Goal: Information Seeking & Learning: Learn about a topic

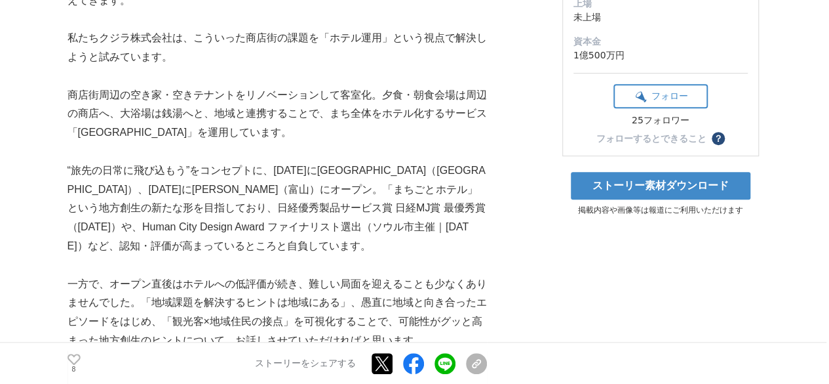
scroll to position [317, 0]
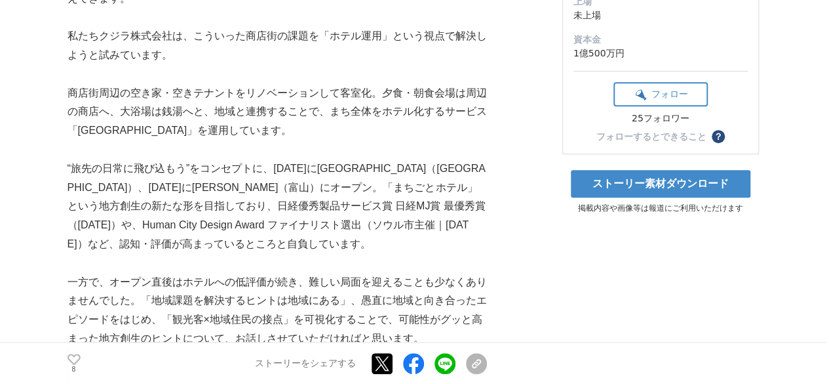
click at [192, 190] on p "“旅先の日常に飛び込もう”をコンセプトに、[DATE]に[GEOGRAPHIC_DATA]（[GEOGRAPHIC_DATA]）、[DATE]に[PERSON…" at bounding box center [278, 206] width 420 height 94
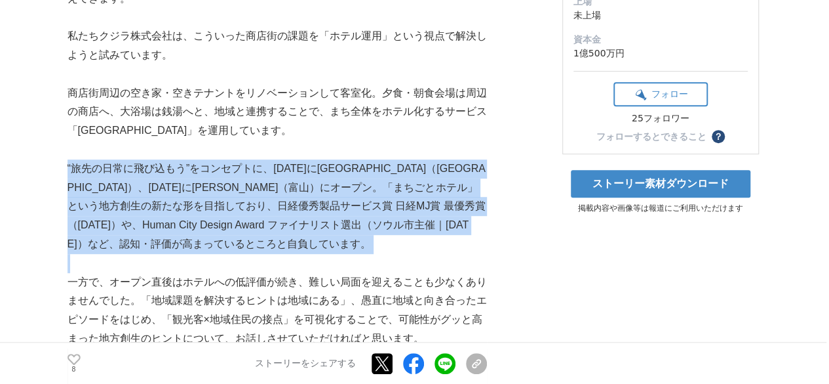
click at [192, 190] on p "“旅先の日常に飛び込もう”をコンセプトに、[DATE]に[GEOGRAPHIC_DATA]（[GEOGRAPHIC_DATA]）、[DATE]に[PERSON…" at bounding box center [278, 206] width 420 height 94
click at [233, 182] on p "“旅先の日常に飛び込もう”をコンセプトに、[DATE]に[GEOGRAPHIC_DATA]（[GEOGRAPHIC_DATA]）、[DATE]に[PERSON…" at bounding box center [278, 206] width 420 height 94
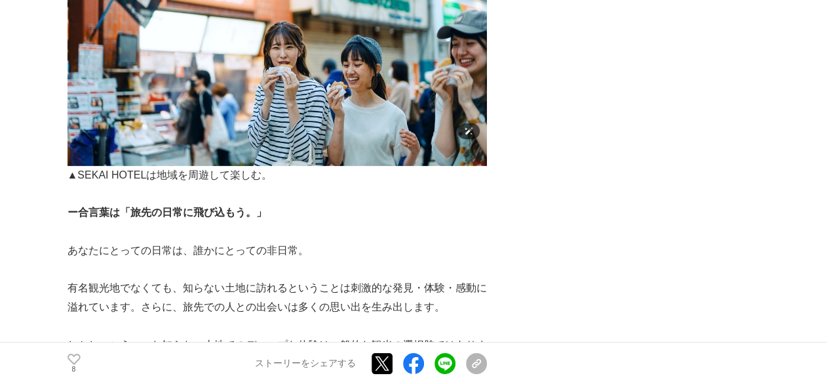
scroll to position [1977, 0]
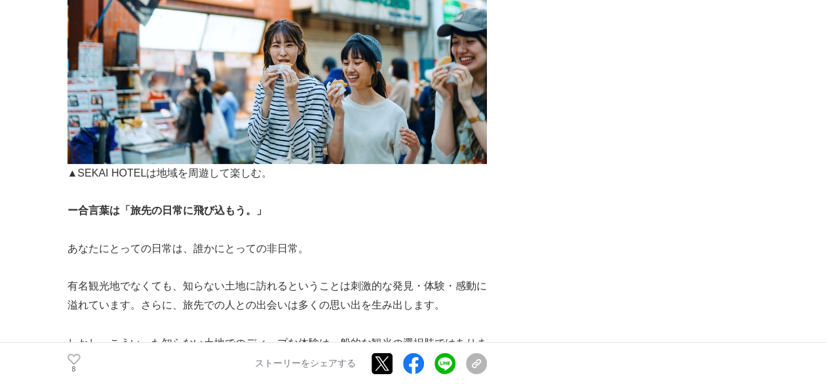
click at [205, 220] on p at bounding box center [278, 229] width 420 height 19
click at [191, 205] on strong "ー合言葉は「旅先の日常に飛び込もう。」" at bounding box center [167, 210] width 199 height 11
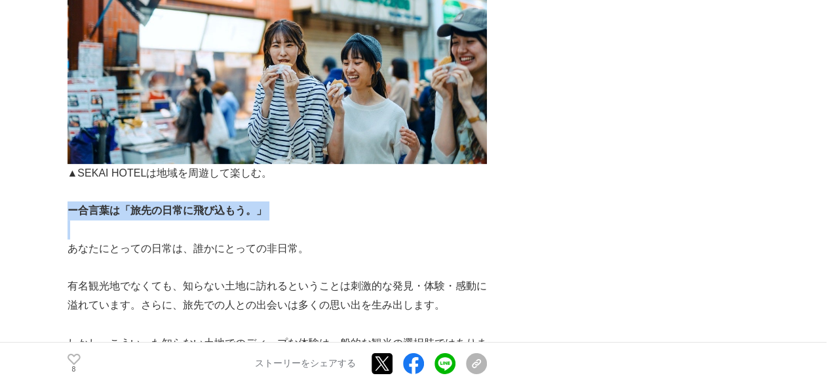
click at [191, 205] on strong "ー合言葉は「旅先の日常に飛び込もう。」" at bounding box center [167, 210] width 199 height 11
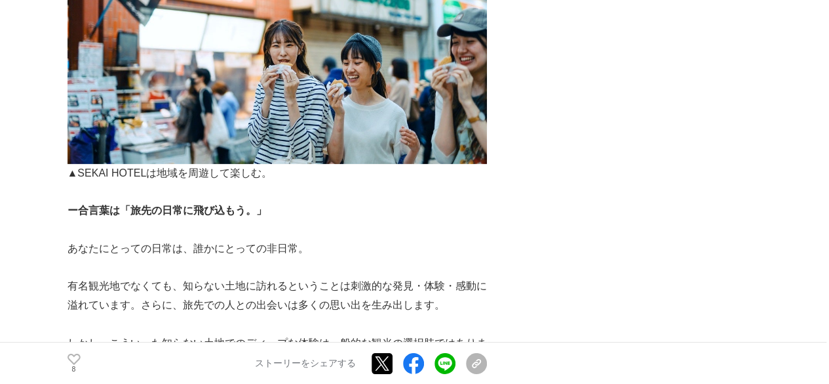
click at [362, 258] on p at bounding box center [278, 267] width 420 height 19
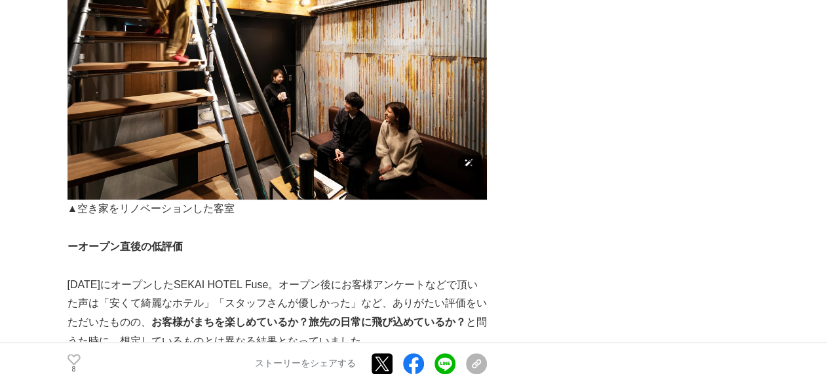
scroll to position [3013, 0]
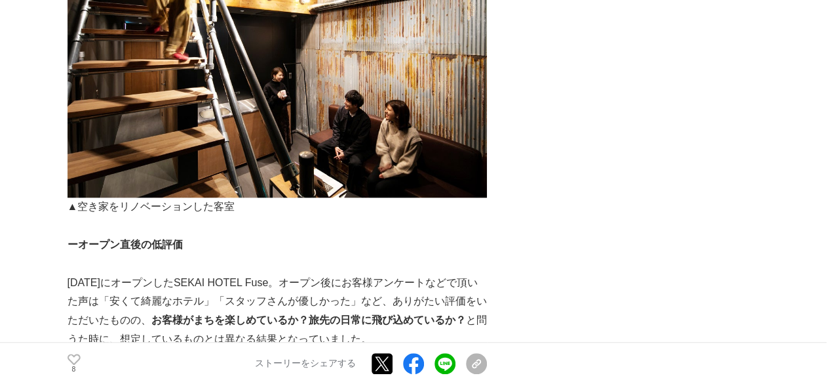
click at [209, 315] on p "[DATE]にオープンしたSEKAI HOTEL Fuse。オープン後にお客様アンケートなどで頂いた声は「安くて綺麗なホテル」「スタッフさんが優しかった」など…" at bounding box center [278, 310] width 420 height 75
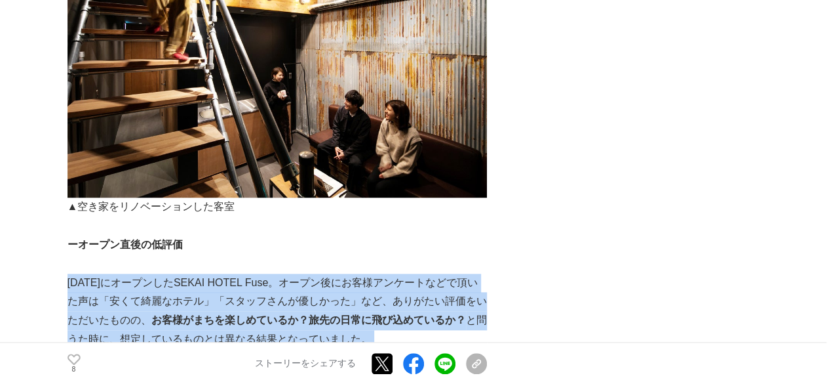
click at [209, 315] on p "[DATE]にオープンしたSEKAI HOTEL Fuse。オープン後にお客様アンケートなどで頂いた声は「安くて綺麗なホテル」「スタッフさんが優しかった」など…" at bounding box center [278, 310] width 420 height 75
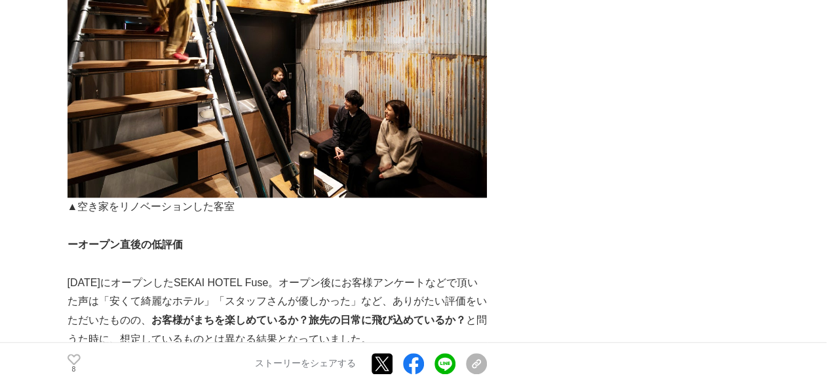
click at [286, 235] on p "ーオープン直後の低評価" at bounding box center [278, 244] width 420 height 19
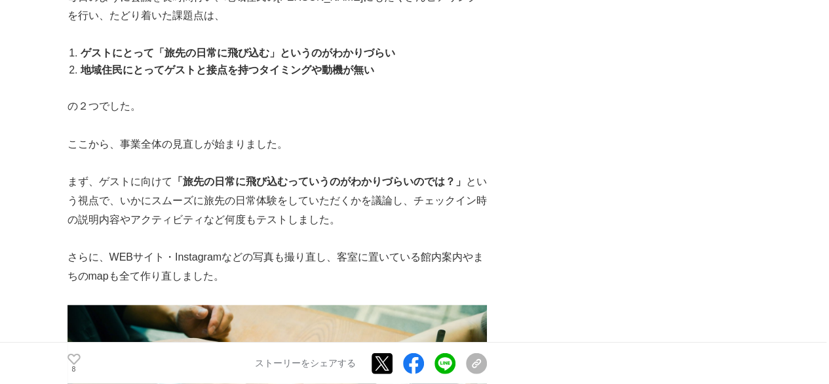
scroll to position [4036, 0]
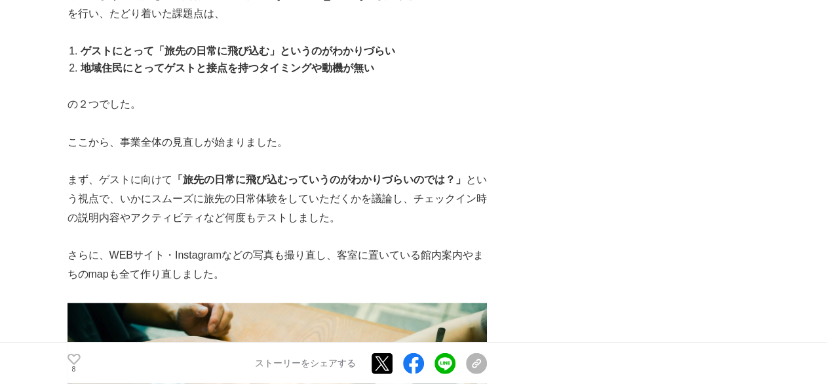
click at [239, 174] on strong "「旅先の日常に飛び込むっていうのがわかりづらいのでは？」" at bounding box center [319, 179] width 294 height 11
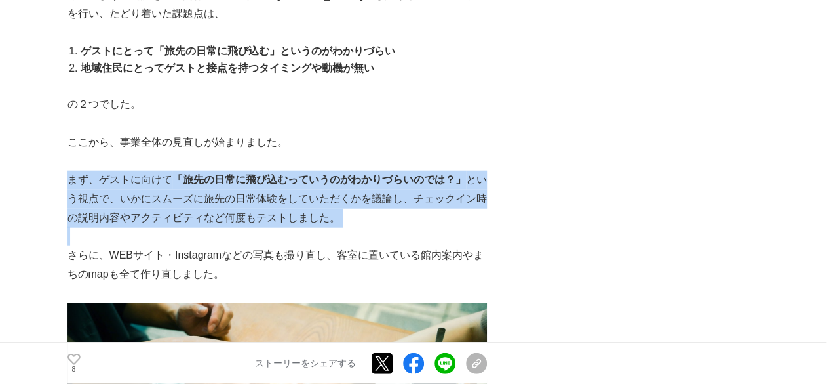
click at [239, 174] on strong "「旅先の日常に飛び込むっていうのがわかりづらいのでは？」" at bounding box center [319, 179] width 294 height 11
click at [344, 176] on p "まず、ゲストに向けて 「旅先の日常に飛び込むっていうのがわかりづらいのでは？」 という視点で、いかにスムーズに旅先の日常体験をしていただくかを議論し、チェック…" at bounding box center [278, 198] width 420 height 56
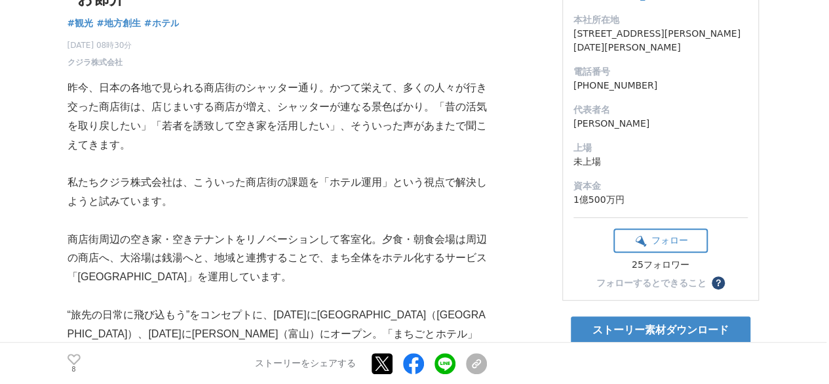
scroll to position [0, 0]
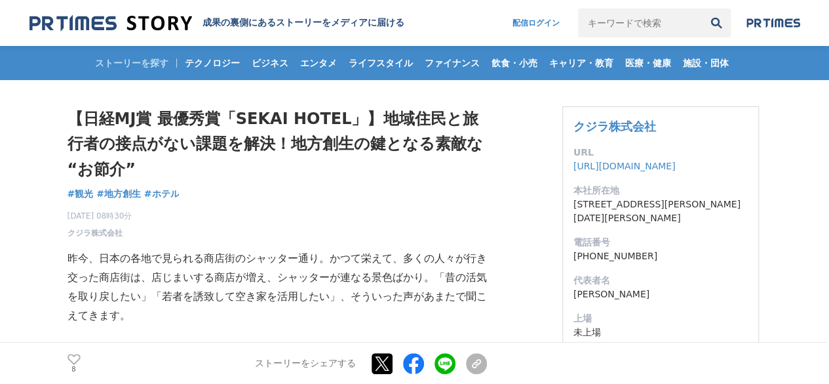
click at [247, 117] on h1 "【日経MJ賞 最優秀賞「SEKAI HOTEL」】地域住民と旅行者の接点がない課題を解決！地方創生の鍵となる素敵な“お節介”" at bounding box center [278, 143] width 420 height 75
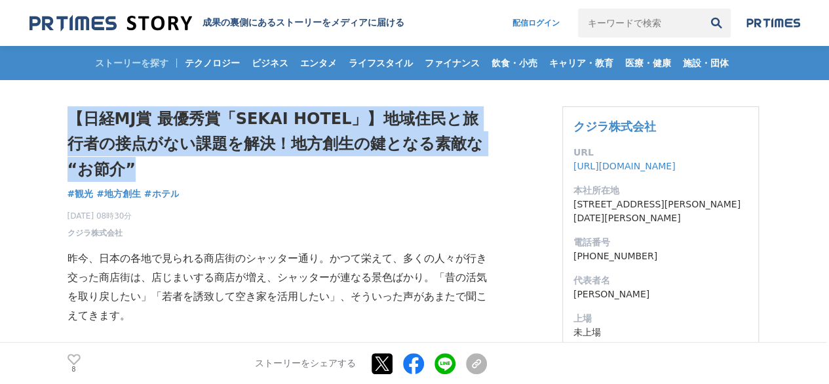
click at [247, 117] on h1 "【日経MJ賞 最優秀賞「SEKAI HOTEL」】地域住民と旅行者の接点がない課題を解決！地方創生の鍵となる素敵な“お節介”" at bounding box center [278, 143] width 420 height 75
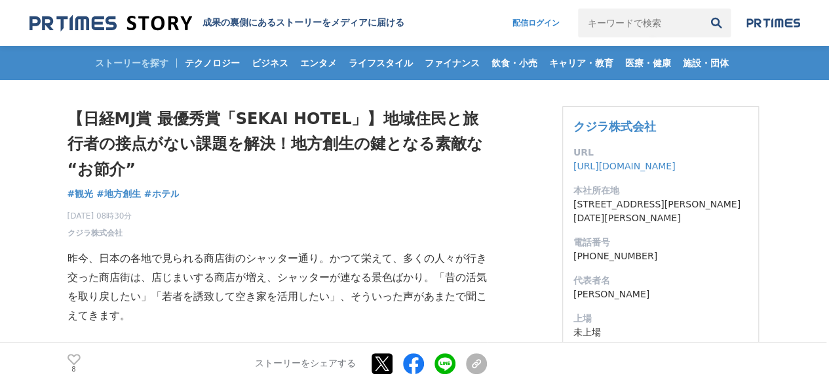
click at [224, 108] on h1 "【日経MJ賞 最優秀賞「SEKAI HOTEL」】地域住民と旅行者の接点がない課題を解決！地方創生の鍵となる素敵な“お節介”" at bounding box center [278, 143] width 420 height 75
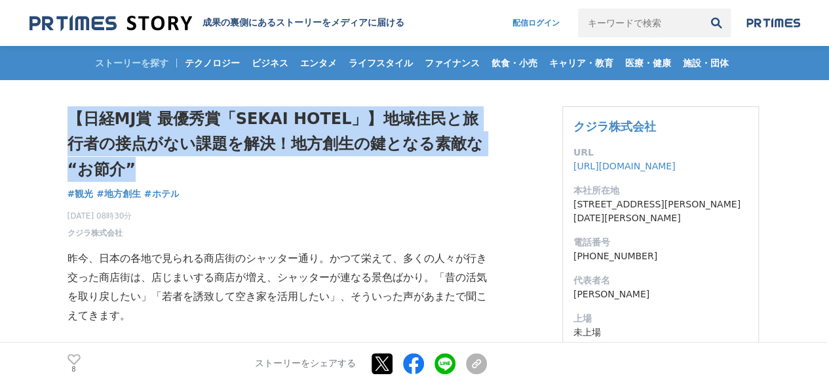
click at [224, 108] on h1 "【日経MJ賞 最優秀賞「SEKAI HOTEL」】地域住民と旅行者の接点がない課題を解決！地方創生の鍵となる素敵な“お節介”" at bounding box center [278, 143] width 420 height 75
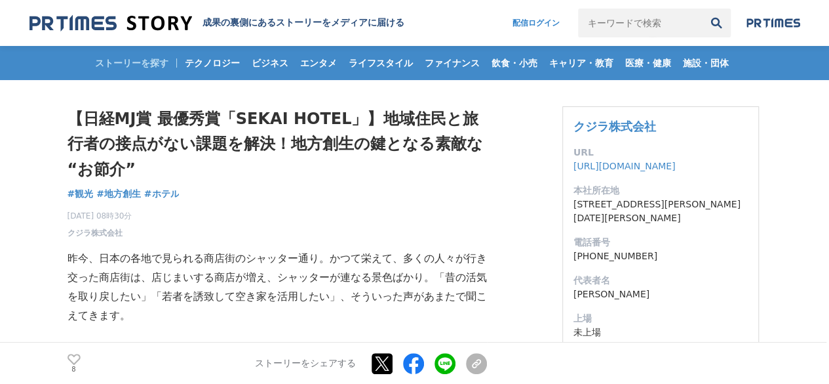
click at [217, 119] on h1 "【日経MJ賞 最優秀賞「SEKAI HOTEL」】地域住民と旅行者の接点がない課題を解決！地方創生の鍵となる素敵な“お節介”" at bounding box center [278, 143] width 420 height 75
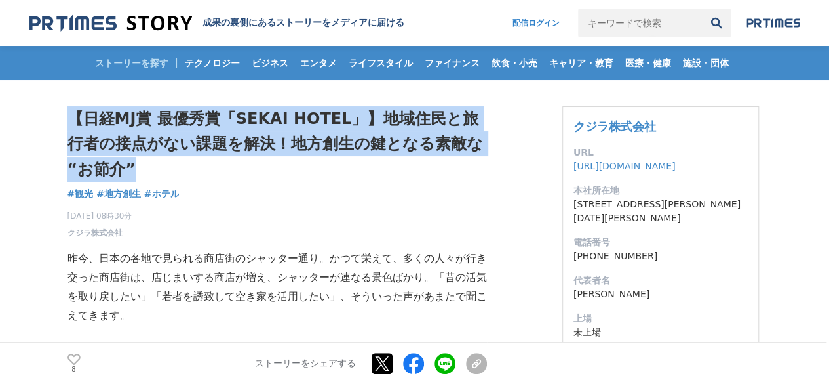
click at [217, 119] on h1 "【日経MJ賞 最優秀賞「SEKAI HOTEL」】地域住民と旅行者の接点がない課題を解決！地方創生の鍵となる素敵な“お節介”" at bounding box center [278, 143] width 420 height 75
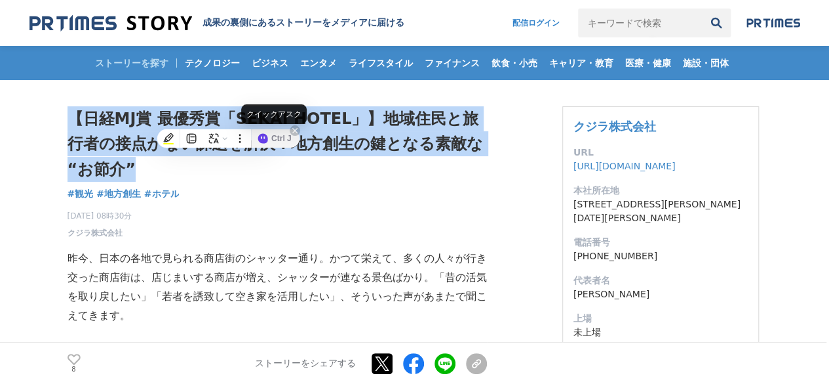
click at [260, 129] on div "Ctrl J" at bounding box center [276, 138] width 48 height 18
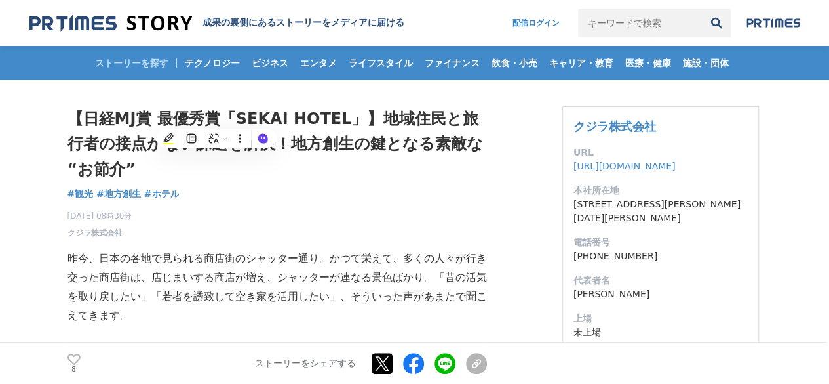
click at [214, 273] on p "昨今、日本の各地で見られる商店街のシャッター通り。かつて栄えて、多くの人々が行き交った商店街は、店じまいする商店が増え、シャッターが連なる景色ばかり。「昔の活…" at bounding box center [278, 286] width 420 height 75
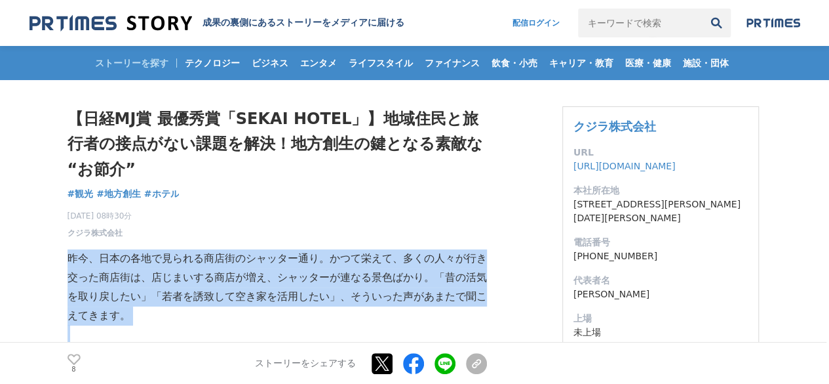
click at [214, 273] on p "昨今、日本の各地で見られる商店街のシャッター通り。かつて栄えて、多くの人々が行き交った商店街は、店じまいする商店が増え、シャッターが連なる景色ばかり。「昔の活…" at bounding box center [278, 286] width 420 height 75
click at [219, 262] on p "昨今、日本の各地で見られる商店街のシャッター通り。かつて栄えて、多くの人々が行き交った商店街は、店じまいする商店が増え、シャッターが連なる景色ばかり。「昔の活…" at bounding box center [278, 286] width 420 height 75
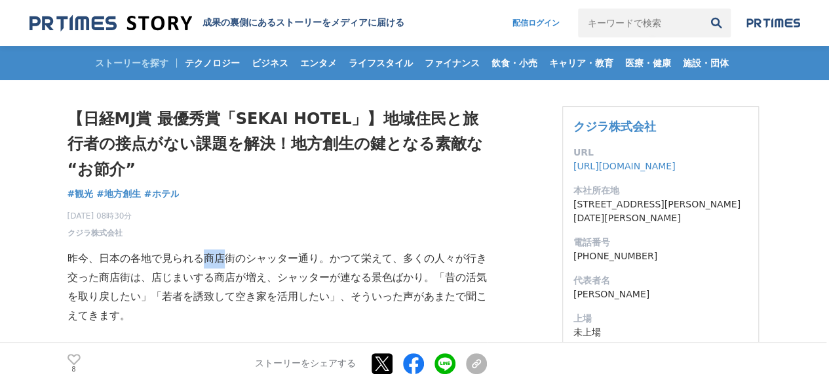
click at [219, 262] on p "昨今、日本の各地で見られる商店街のシャッター通り。かつて栄えて、多くの人々が行き交った商店街は、店じまいする商店が増え、シャッターが連なる景色ばかり。「昔の活…" at bounding box center [278, 286] width 420 height 75
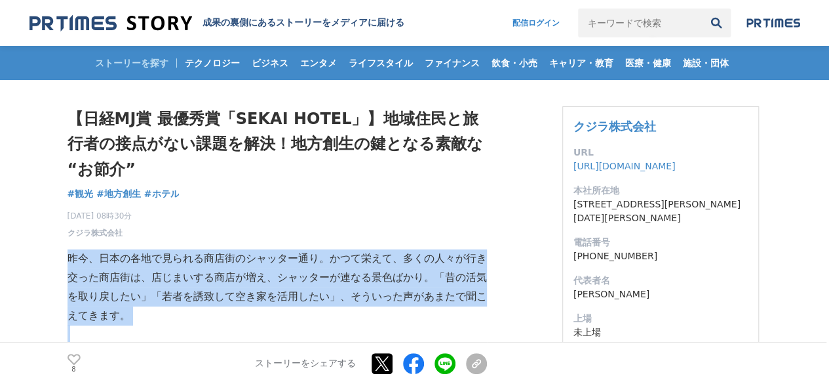
click at [219, 262] on p "昨今、日本の各地で見られる商店街のシャッター通り。かつて栄えて、多くの人々が行き交った商店街は、店じまいする商店が増え、シャッターが連なる景色ばかり。「昔の活…" at bounding box center [278, 286] width 420 height 75
click at [228, 252] on p "昨今、日本の各地で見られる商店街のシャッター通り。かつて栄えて、多くの人々が行き交った商店街は、店じまいする商店が増え、シャッターが連なる景色ばかり。「昔の活…" at bounding box center [278, 286] width 420 height 75
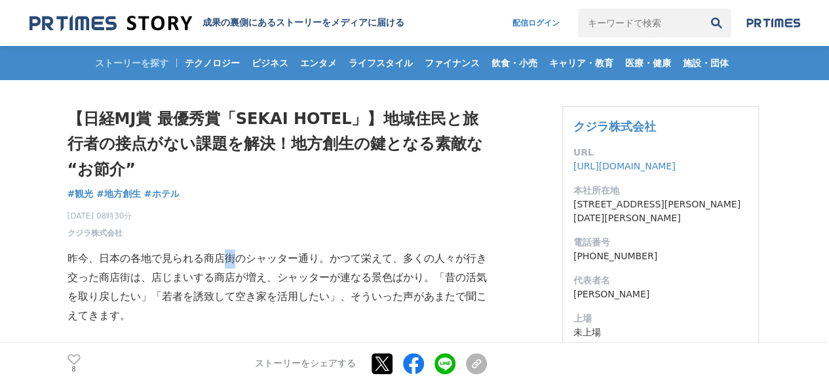
click at [228, 252] on p "昨今、日本の各地で見られる商店街のシャッター通り。かつて栄えて、多くの人々が行き交った商店街は、店じまいする商店が増え、シャッターが連なる景色ばかり。「昔の活…" at bounding box center [278, 286] width 420 height 75
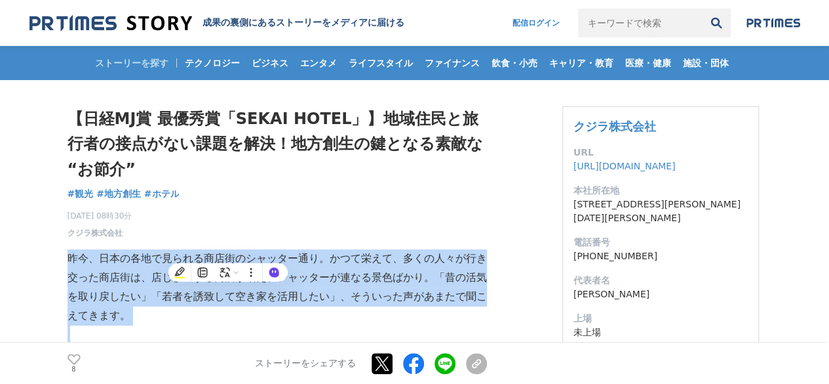
click at [228, 252] on p "昨今、日本の各地で見られる商店街のシャッター通り。かつて栄えて、多くの人々が行き交った商店街は、店じまいする商店が増え、シャッターが連なる景色ばかり。「昔の活…" at bounding box center [278, 286] width 420 height 75
click at [399, 273] on p "昨今、日本の各地で見られる商店街のシャッター通り。かつて栄えて、多くの人々が行き交った商店街は、店じまいする商店が増え、シャッターが連なる景色ばかり。「昔の活…" at bounding box center [278, 286] width 420 height 75
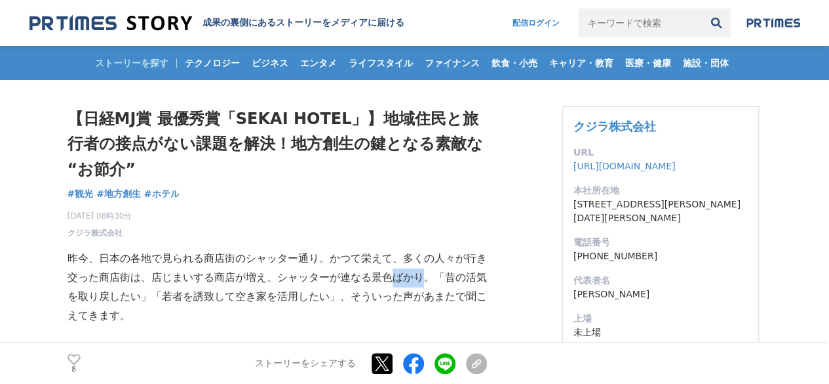
click at [399, 273] on p "昨今、日本の各地で見られる商店街のシャッター通り。かつて栄えて、多くの人々が行き交った商店街は、店じまいする商店が増え、シャッターが連なる景色ばかり。「昔の活…" at bounding box center [278, 286] width 420 height 75
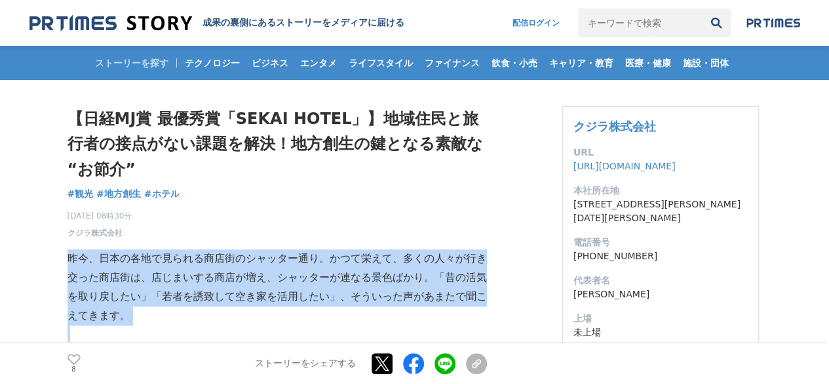
click at [399, 273] on p "昨今、日本の各地で見られる商店街のシャッター通り。かつて栄えて、多くの人々が行き交った商店街は、店じまいする商店が増え、シャッターが連なる景色ばかり。「昔の活…" at bounding box center [278, 286] width 420 height 75
click at [356, 266] on p "昨今、日本の各地で見られる商店街のシャッター通り。かつて栄えて、多くの人々が行き交った商店街は、店じまいする商店が増え、シャッターが連なる景色ばかり。「昔の活…" at bounding box center [278, 286] width 420 height 75
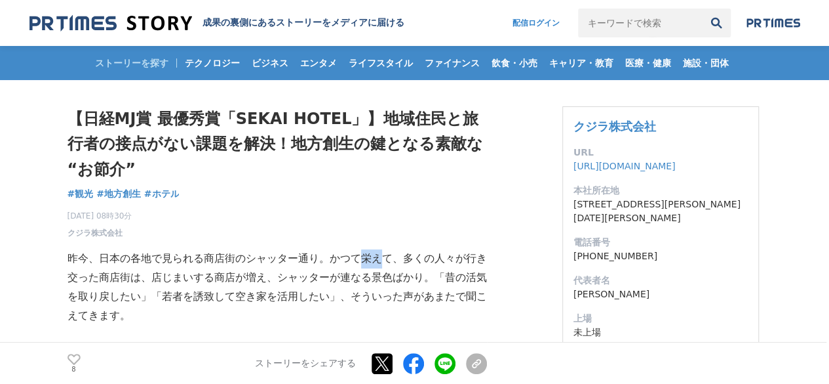
click at [356, 266] on p "昨今、日本の各地で見られる商店街のシャッター通り。かつて栄えて、多くの人々が行き交った商店街は、店じまいする商店が増え、シャッターが連なる景色ばかり。「昔の活…" at bounding box center [278, 286] width 420 height 75
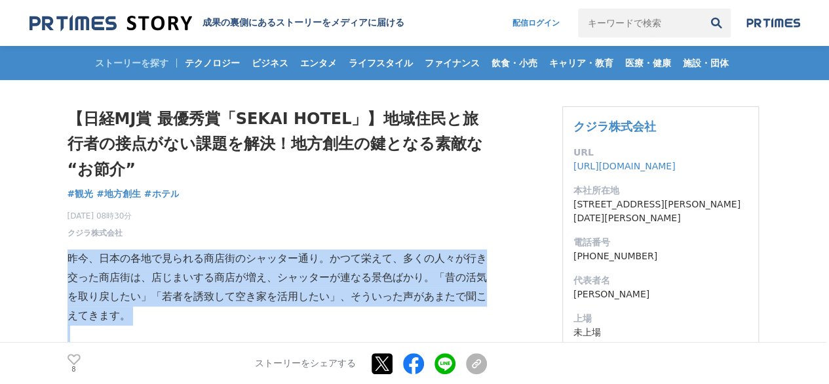
click at [356, 266] on p "昨今、日本の各地で見られる商店街のシャッター通り。かつて栄えて、多くの人々が行き交った商店街は、店じまいする商店が増え、シャッターが連なる景色ばかり。「昔の活…" at bounding box center [278, 286] width 420 height 75
click at [328, 264] on p "昨今、日本の各地で見られる商店街のシャッター通り。かつて栄えて、多くの人々が行き交った商店街は、店じまいする商店が増え、シャッターが連なる景色ばかり。「昔の活…" at bounding box center [278, 286] width 420 height 75
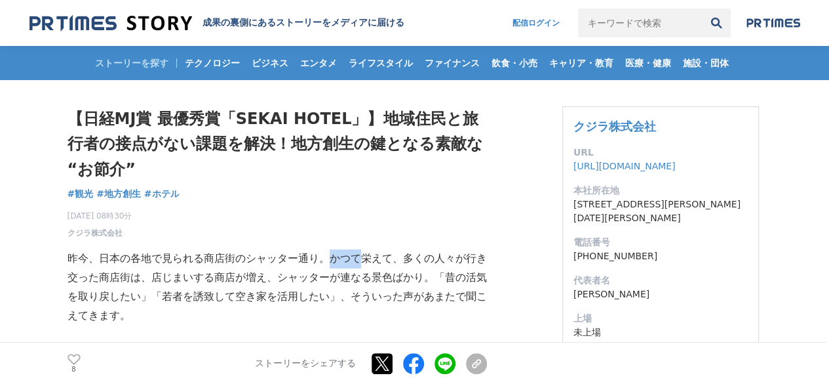
click at [328, 264] on p "昨今、日本の各地で見られる商店街のシャッター通り。かつて栄えて、多くの人々が行き交った商店街は、店じまいする商店が増え、シャッターが連なる景色ばかり。「昔の活…" at bounding box center [278, 286] width 420 height 75
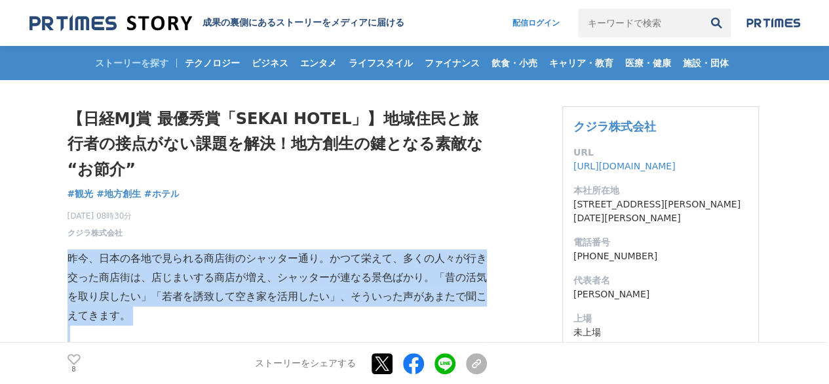
click at [328, 264] on p "昨今、日本の各地で見られる商店街のシャッター通り。かつて栄えて、多くの人々が行き交った商店街は、店じまいする商店が増え、シャッターが連なる景色ばかり。「昔の活…" at bounding box center [278, 286] width 420 height 75
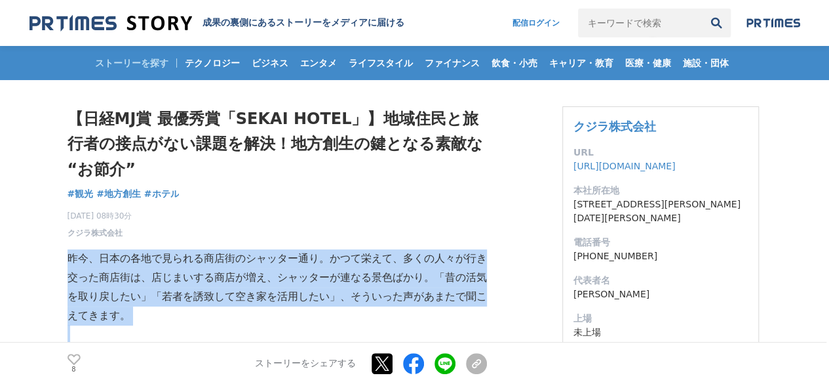
click at [328, 260] on p "昨今、日本の各地で見られる商店街のシャッター通り。かつて栄えて、多くの人々が行き交った商店街は、店じまいする商店が増え、シャッターが連なる景色ばかり。「昔の活…" at bounding box center [278, 286] width 420 height 75
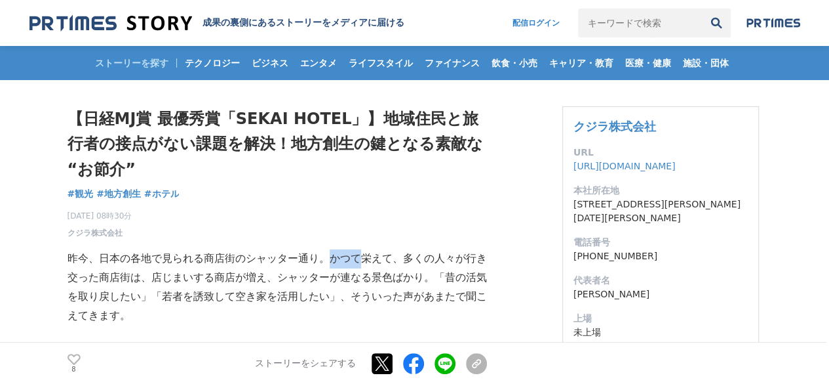
click at [328, 260] on p "昨今、日本の各地で見られる商店街のシャッター通り。かつて栄えて、多くの人々が行き交った商店街は、店じまいする商店が増え、シャッターが連なる景色ばかり。「昔の活…" at bounding box center [278, 286] width 420 height 75
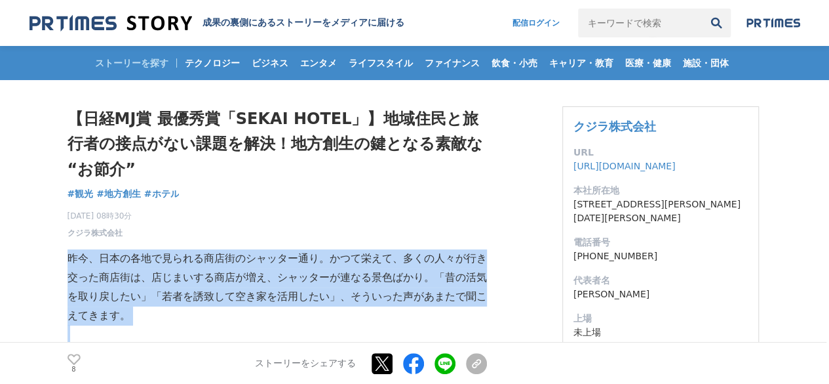
click at [328, 260] on p "昨今、日本の各地で見られる商店街のシャッター通り。かつて栄えて、多くの人々が行き交った商店街は、店じまいする商店が増え、シャッターが連なる景色ばかり。「昔の活…" at bounding box center [278, 286] width 420 height 75
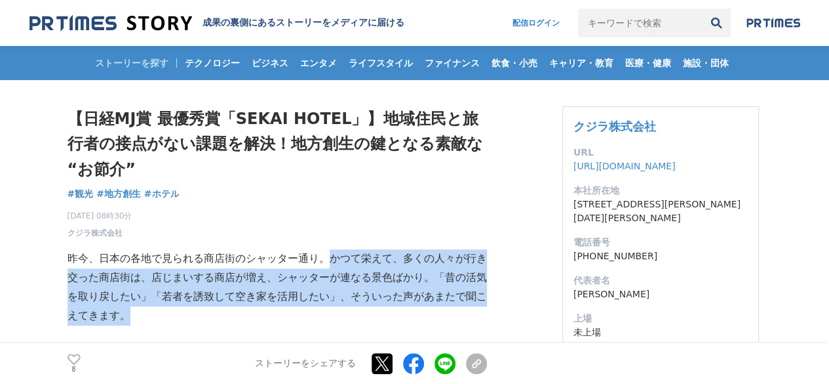
drag, startPoint x: 328, startPoint y: 260, endPoint x: 421, endPoint y: 308, distance: 104.1
click at [421, 308] on p "昨今、日本の各地で見られる商店街のシャッター通り。かつて栄えて、多くの人々が行き交った商店街は、店じまいする商店が増え、シャッターが連なる景色ばかり。「昔の活…" at bounding box center [278, 286] width 420 height 75
click at [363, 289] on p "昨今、日本の各地で見られる商店街のシャッター通り。かつて栄えて、多くの人々が行き交った商店街は、店じまいする商店が増え、シャッターが連なる景色ばかり。「昔の活…" at bounding box center [278, 286] width 420 height 75
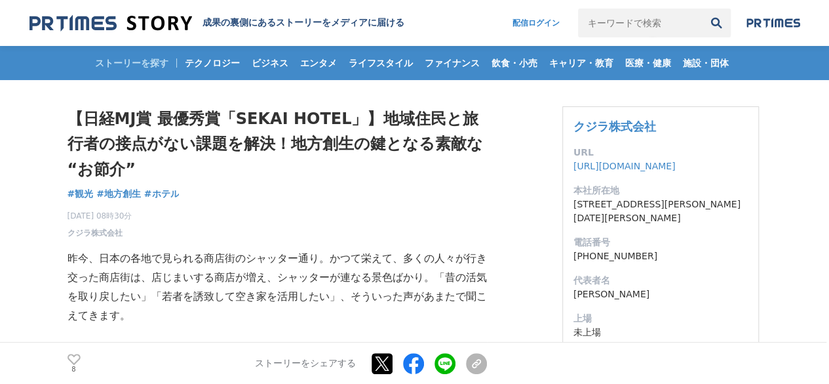
click at [363, 289] on p "昨今、日本の各地で見られる商店街のシャッター通り。かつて栄えて、多くの人々が行き交った商店街は、店じまいする商店が増え、シャッターが連なる景色ばかり。「昔の活…" at bounding box center [278, 286] width 420 height 75
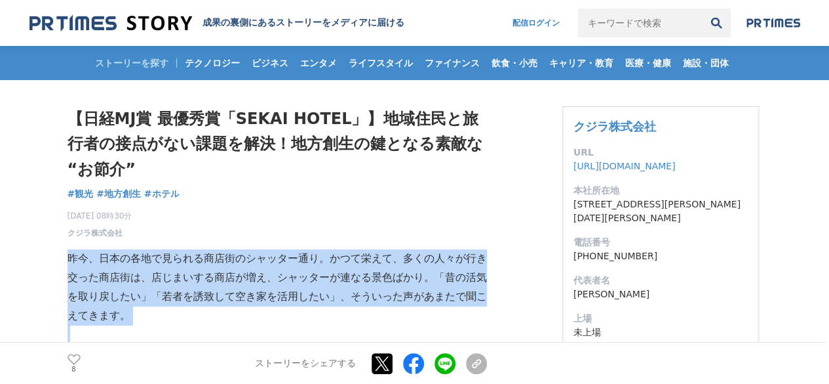
click at [363, 289] on p "昨今、日本の各地で見られる商店街のシャッター通り。かつて栄えて、多くの人々が行き交った商店街は、店じまいする商店が増え、シャッターが連なる景色ばかり。「昔の活…" at bounding box center [278, 286] width 420 height 75
click at [340, 275] on p "昨今、日本の各地で見られる商店街のシャッター通り。かつて栄えて、多くの人々が行き交った商店街は、店じまいする商店が増え、シャッターが連なる景色ばかり。「昔の活…" at bounding box center [278, 286] width 420 height 75
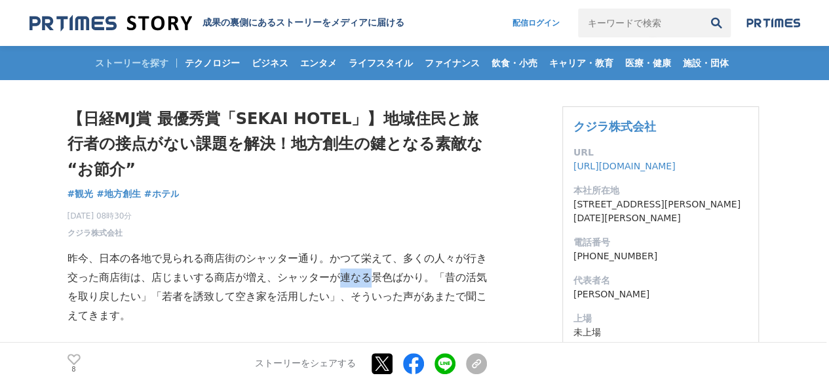
click at [340, 275] on p "昨今、日本の各地で見られる商店街のシャッター通り。かつて栄えて、多くの人々が行き交った商店街は、店じまいする商店が増え、シャッターが連なる景色ばかり。「昔の活…" at bounding box center [278, 286] width 420 height 75
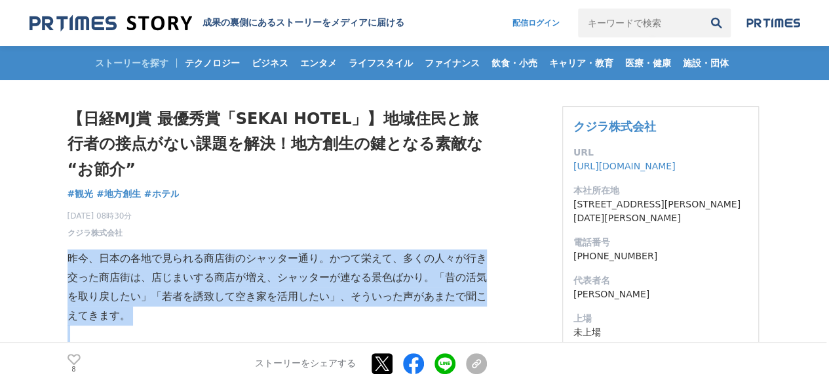
click at [340, 275] on p "昨今、日本の各地で見られる商店街のシャッター通り。かつて栄えて、多くの人々が行き交った商店街は、店じまいする商店が増え、シャッターが連なる景色ばかり。「昔の活…" at bounding box center [278, 286] width 420 height 75
click at [327, 261] on p "昨今、日本の各地で見られる商店街のシャッター通り。かつて栄えて、多くの人々が行き交った商店街は、店じまいする商店が増え、シャッターが連なる景色ばかり。「昔の活…" at bounding box center [278, 286] width 420 height 75
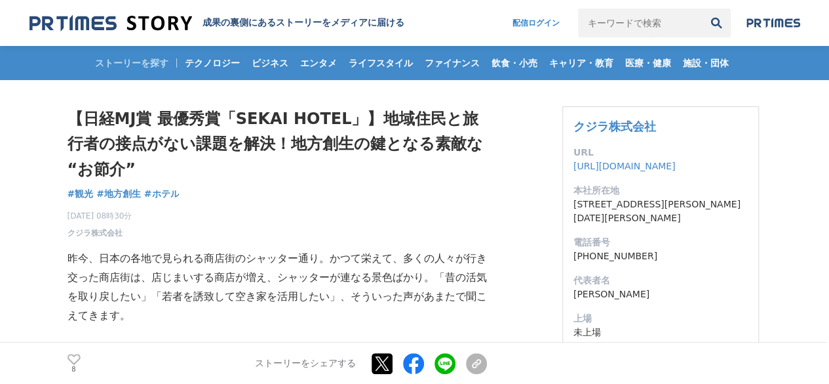
click at [309, 277] on p "昨今、日本の各地で見られる商店街のシャッター通り。かつて栄えて、多くの人々が行き交った商店街は、店じまいする商店が増え、シャッターが連なる景色ばかり。「昔の活…" at bounding box center [278, 286] width 420 height 75
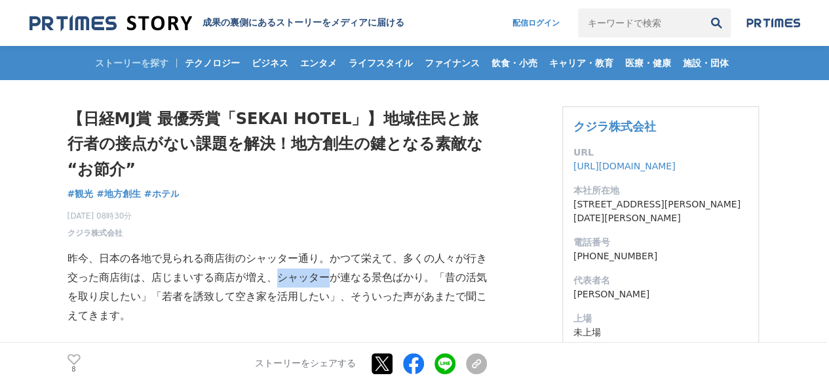
click at [309, 277] on p "昨今、日本の各地で見られる商店街のシャッター通り。かつて栄えて、多くの人々が行き交った商店街は、店じまいする商店が増え、シャッターが連なる景色ばかり。「昔の活…" at bounding box center [278, 286] width 420 height 75
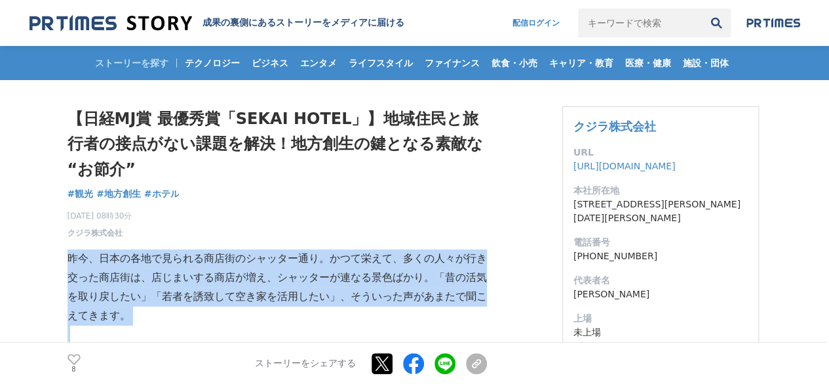
click at [309, 277] on p "昨今、日本の各地で見られる商店街のシャッター通り。かつて栄えて、多くの人々が行き交った商店街は、店じまいする商店が増え、シャッターが連なる景色ばかり。「昔の活…" at bounding box center [278, 286] width 420 height 75
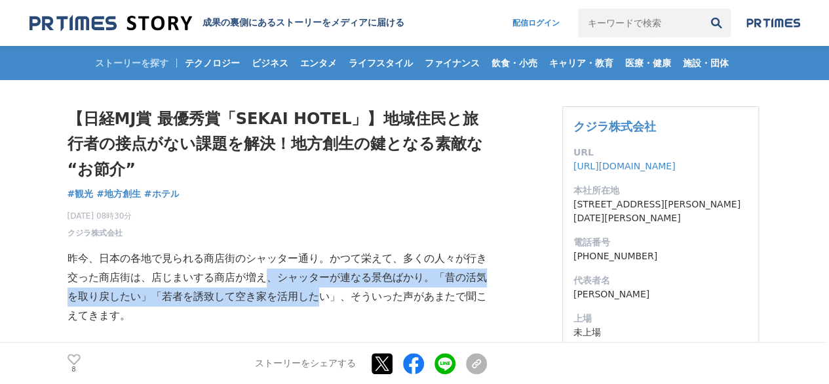
drag, startPoint x: 265, startPoint y: 285, endPoint x: 317, endPoint y: 305, distance: 56.0
click at [317, 305] on p "昨今、日本の各地で見られる商店街のシャッター通り。かつて栄えて、多くの人々が行き交った商店街は、店じまいする商店が増え、シャッターが連なる景色ばかり。「昔の活…" at bounding box center [278, 286] width 420 height 75
click at [288, 281] on p "昨今、日本の各地で見られる商店街のシャッター通り。かつて栄えて、多くの人々が行き交った商店街は、店じまいする商店が増え、シャッターが連なる景色ばかり。「昔の活…" at bounding box center [278, 286] width 420 height 75
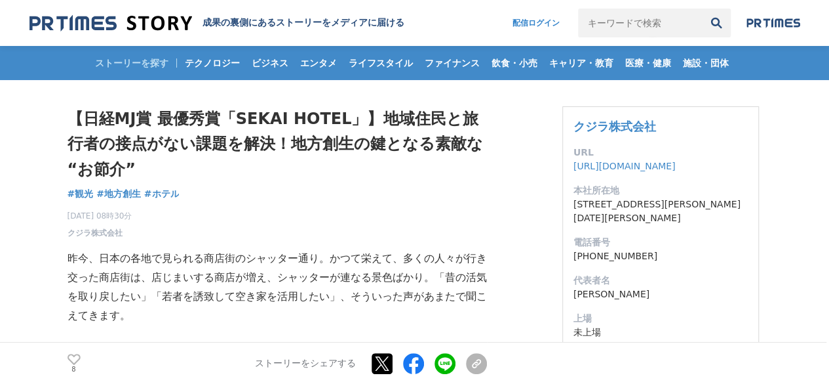
click at [288, 281] on p "昨今、日本の各地で見られる商店街のシャッター通り。かつて栄えて、多くの人々が行き交った商店街は、店じまいする商店が増え、シャッターが連なる景色ばかり。「昔の活…" at bounding box center [278, 286] width 420 height 75
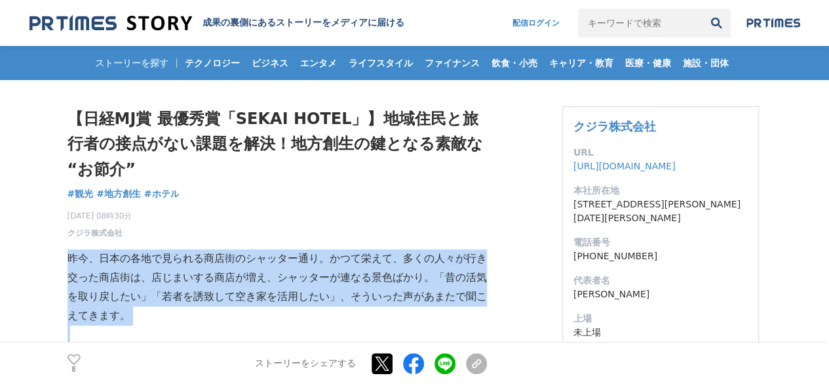
click at [288, 281] on p "昨今、日本の各地で見られる商店街のシャッター通り。かつて栄えて、多くの人々が行き交った商店街は、店じまいする商店が増え、シャッターが連なる景色ばかり。「昔の活…" at bounding box center [278, 286] width 420 height 75
click at [310, 266] on p "昨今、日本の各地で見られる商店街のシャッター通り。かつて栄えて、多くの人々が行き交った商店街は、店じまいする商店が増え、シャッターが連なる景色ばかり。「昔の活…" at bounding box center [278, 286] width 420 height 75
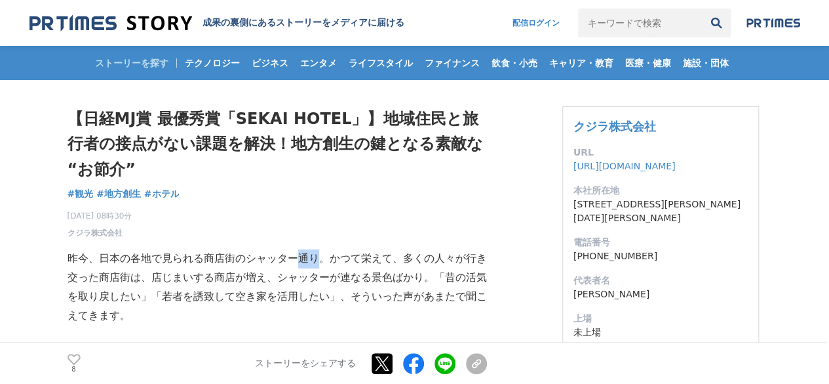
click at [310, 266] on p "昨今、日本の各地で見られる商店街のシャッター通り。かつて栄えて、多くの人々が行き交った商店街は、店じまいする商店が増え、シャッターが連なる景色ばかり。「昔の活…" at bounding box center [278, 286] width 420 height 75
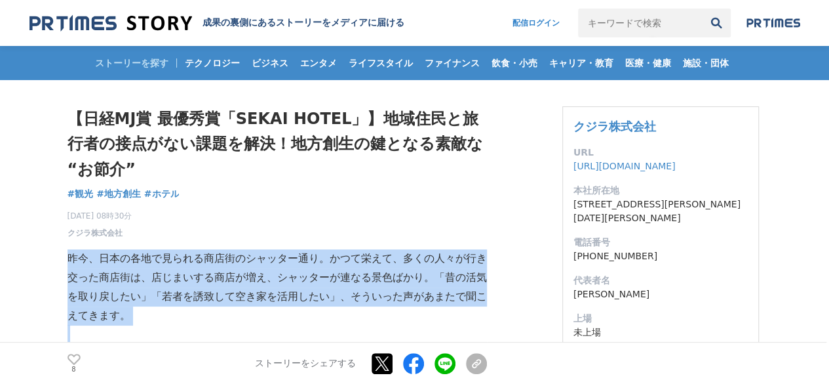
click at [310, 266] on p "昨今、日本の各地で見られる商店街のシャッター通り。かつて栄えて、多くの人々が行き交った商店街は、店じまいする商店が増え、シャッターが連なる景色ばかり。「昔の活…" at bounding box center [278, 286] width 420 height 75
click at [341, 262] on p "昨今、日本の各地で見られる商店街のシャッター通り。かつて栄えて、多くの人々が行き交った商店街は、店じまいする商店が増え、シャッターが連なる景色ばかり。「昔の活…" at bounding box center [278, 286] width 420 height 75
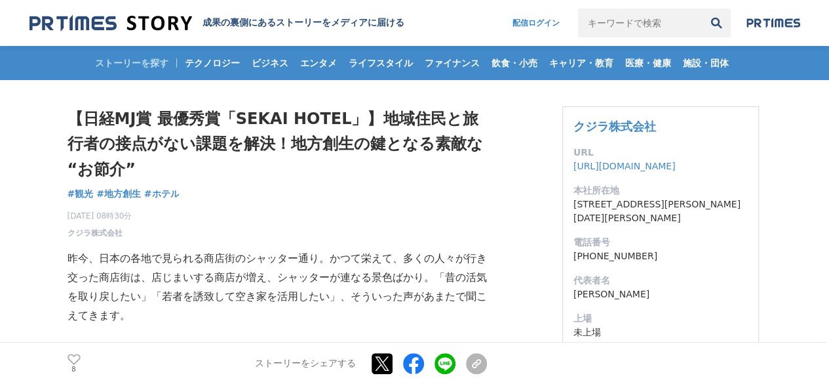
click at [260, 266] on p "昨今、日本の各地で見られる商店街のシャッター通り。かつて栄えて、多くの人々が行き交った商店街は、店じまいする商店が増え、シャッターが連なる景色ばかり。「昔の活…" at bounding box center [278, 286] width 420 height 75
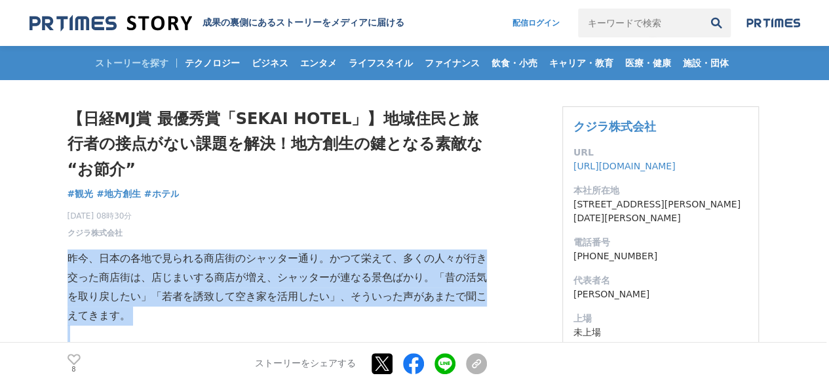
click at [260, 266] on p "昨今、日本の各地で見られる商店街のシャッター通り。かつて栄えて、多くの人々が行き交った商店街は、店じまいする商店が増え、シャッターが連なる景色ばかり。「昔の活…" at bounding box center [278, 286] width 420 height 75
click at [307, 267] on p "昨今、日本の各地で見られる商店街のシャッター通り。かつて栄えて、多くの人々が行き交った商店街は、店じまいする商店が増え、シャッターが連なる景色ばかり。「昔の活…" at bounding box center [278, 286] width 420 height 75
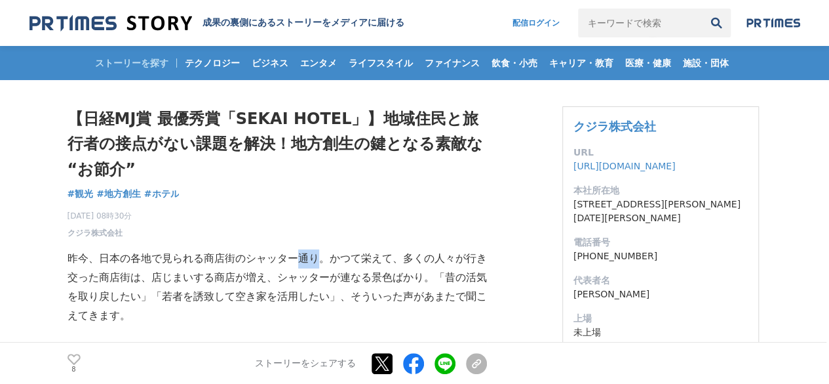
click at [307, 267] on p "昨今、日本の各地で見られる商店街のシャッター通り。かつて栄えて、多くの人々が行き交った商店街は、店じまいする商店が増え、シャッターが連なる景色ばかり。「昔の活…" at bounding box center [278, 286] width 420 height 75
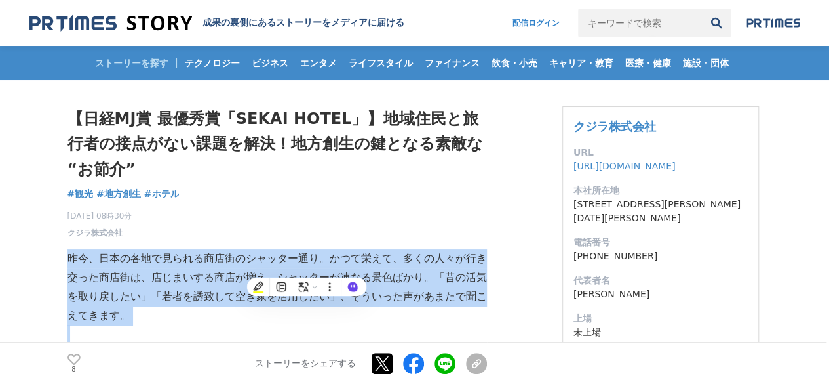
click at [307, 267] on p "昨今、日本の各地で見られる商店街のシャッター通り。かつて栄えて、多くの人々が行き交った商店街は、店じまいする商店が増え、シャッターが連なる景色ばかり。「昔の活…" at bounding box center [278, 286] width 420 height 75
click at [288, 267] on p "昨今、日本の各地で見られる商店街のシャッター通り。かつて栄えて、多くの人々が行き交った商店街は、店じまいする商店が増え、シャッターが連なる景色ばかり。「昔の活…" at bounding box center [278, 286] width 420 height 75
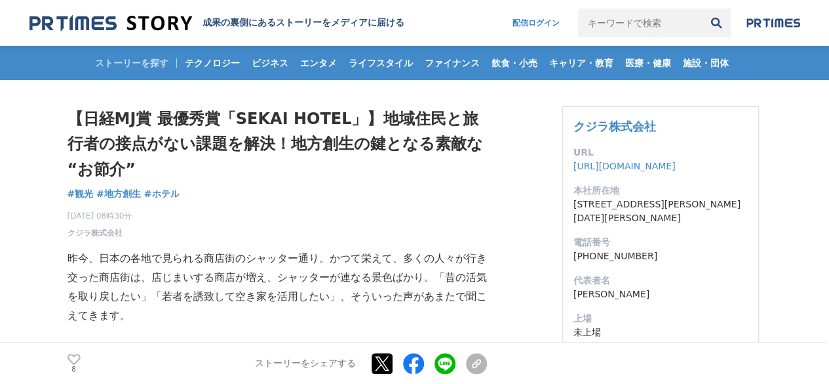
click at [281, 276] on p "昨今、日本の各地で見られる商店街のシャッター通り。かつて栄えて、多くの人々が行き交った商店街は、店じまいする商店が増え、シャッターが連なる景色ばかり。「昔の活…" at bounding box center [278, 286] width 420 height 75
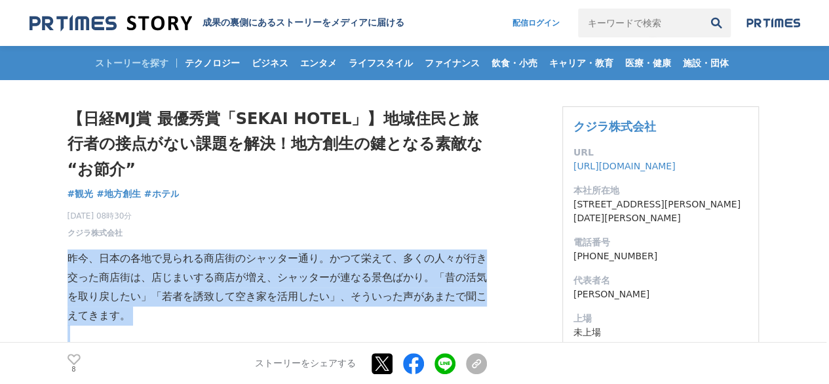
click at [281, 276] on p "昨今、日本の各地で見られる商店街のシャッター通り。かつて栄えて、多くの人々が行き交った商店街は、店じまいする商店が増え、シャッターが連なる景色ばかり。「昔の活…" at bounding box center [278, 286] width 420 height 75
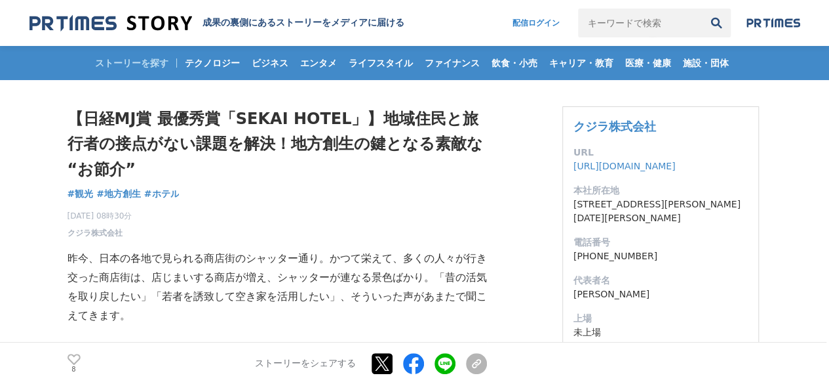
click at [157, 285] on p "昨今、日本の各地で見られる商店街のシャッター通り。かつて栄えて、多くの人々が行き交った商店街は、店じまいする商店が増え、シャッターが連なる景色ばかり。「昔の活…" at bounding box center [278, 286] width 420 height 75
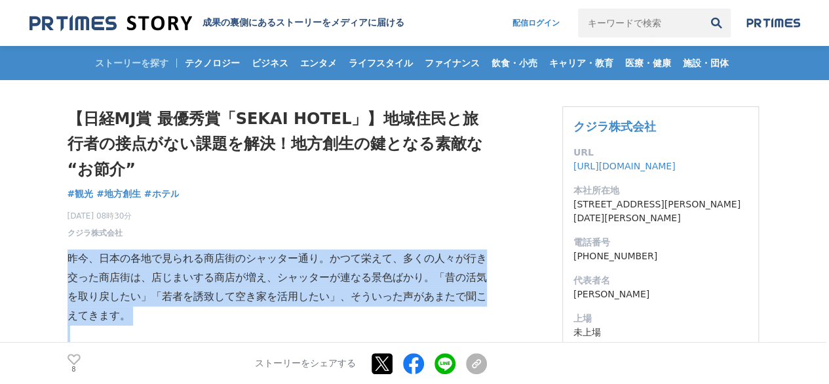
click at [157, 285] on p "昨今、日本の各地で見られる商店街のシャッター通り。かつて栄えて、多くの人々が行き交った商店街は、店じまいする商店が増え、シャッターが連なる景色ばかり。「昔の活…" at bounding box center [278, 286] width 420 height 75
click at [259, 267] on p "昨今、日本の各地で見られる商店街のシャッター通り。かつて栄えて、多くの人々が行き交った商店街は、店じまいする商店が増え、シャッターが連なる景色ばかり。「昔の活…" at bounding box center [278, 286] width 420 height 75
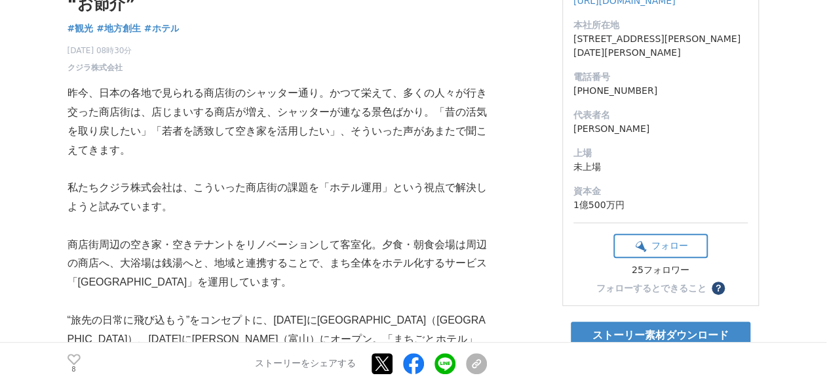
scroll to position [168, 0]
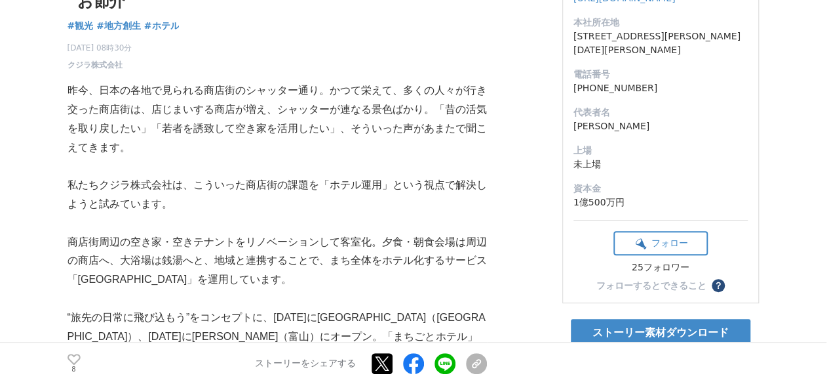
click at [208, 172] on p at bounding box center [278, 166] width 420 height 19
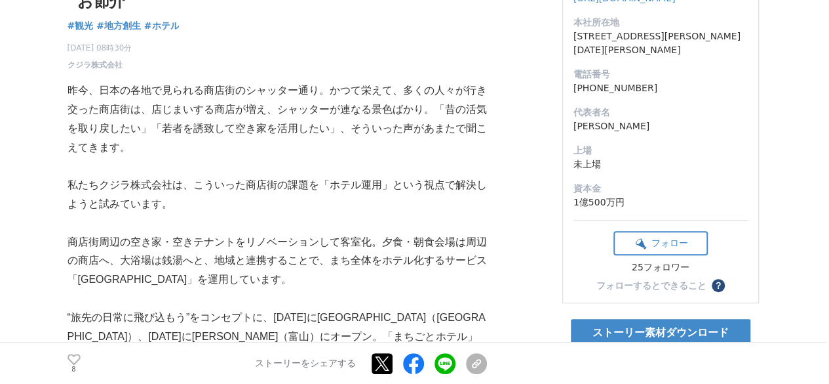
click at [187, 182] on p "私たちクジラ株式会社は、こういった商店街の課題を「ホテル運用」という視点で解決しようと試みています。" at bounding box center [278, 195] width 420 height 38
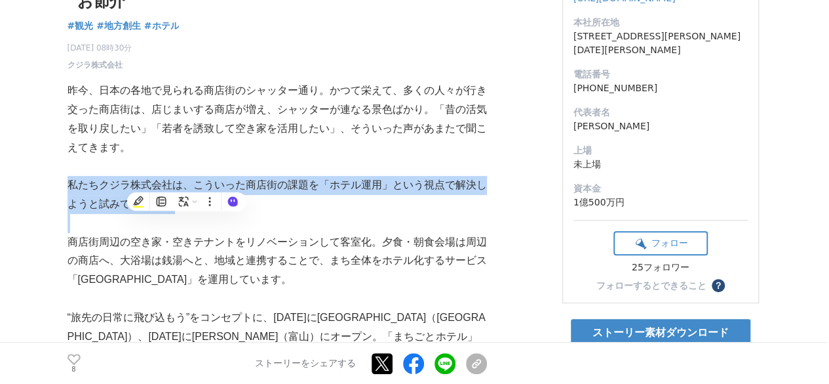
click at [187, 182] on p "私たちクジラ株式会社は、こういった商店街の課題を「ホテル運用」という視点で解決しようと試みています。" at bounding box center [278, 195] width 420 height 38
click at [235, 176] on p "私たちクジラ株式会社は、こういった商店街の課題を「ホテル運用」という視点で解決しようと試みています。" at bounding box center [278, 195] width 420 height 38
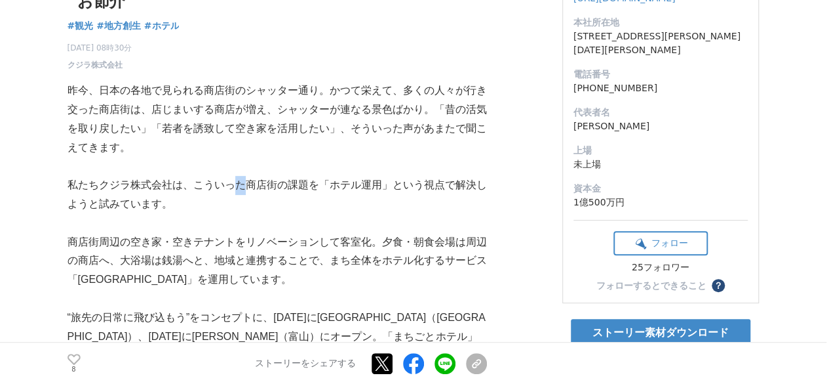
click at [235, 176] on p "私たちクジラ株式会社は、こういった商店街の課題を「ホテル運用」という視点で解決しようと試みています。" at bounding box center [278, 195] width 420 height 38
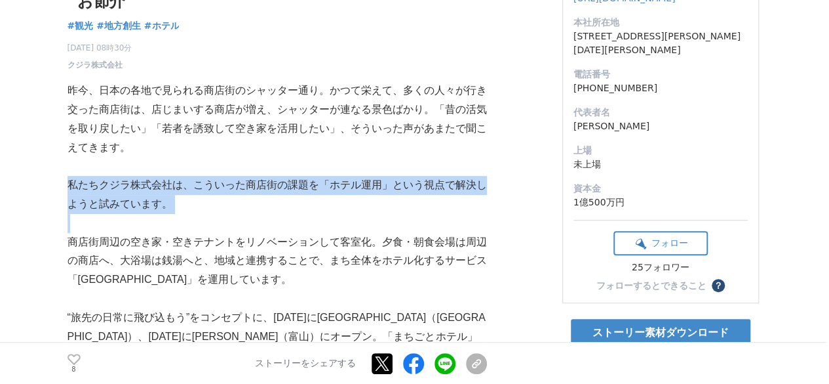
click at [235, 176] on p "私たちクジラ株式会社は、こういった商店街の課題を「ホテル運用」という視点で解決しようと試みています。" at bounding box center [278, 195] width 420 height 38
click at [184, 177] on p "私たちクジラ株式会社は、こういった商店街の課題を「ホテル運用」という視点で解決しようと試みています。" at bounding box center [278, 195] width 420 height 38
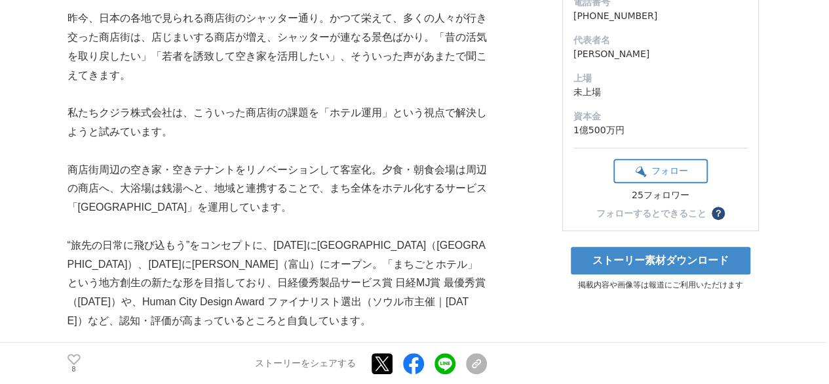
scroll to position [242, 0]
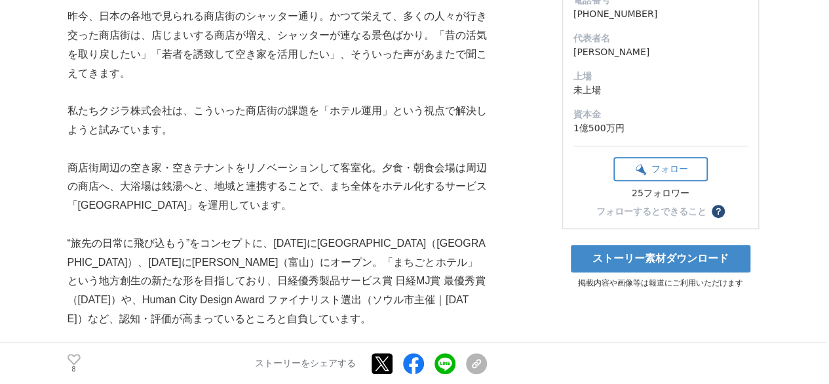
click at [184, 177] on p "商店街周辺の空き家・空きテナントをリノベーションして客室化。夕食・朝食会場は周辺の商店へ、大浴場は銭湯へと、地域と連携することで、まち全体をホテル化するサービ…" at bounding box center [278, 187] width 420 height 56
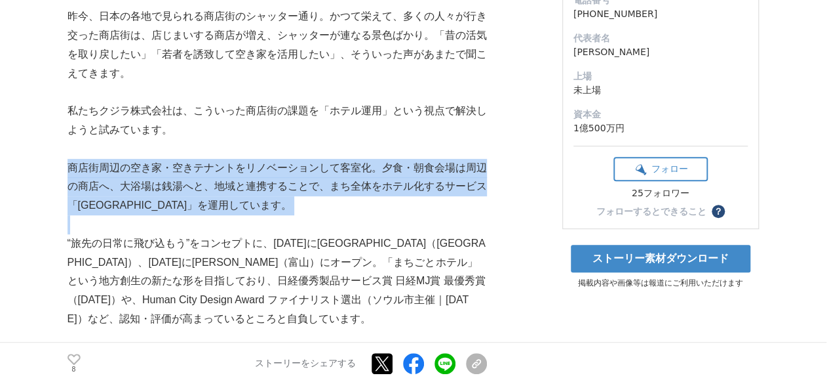
click at [184, 177] on p "商店街周辺の空き家・空きテナントをリノベーションして客室化。夕食・朝食会場は周辺の商店へ、大浴場は銭湯へと、地域と連携することで、まち全体をホテル化するサービ…" at bounding box center [278, 187] width 420 height 56
click at [243, 170] on p "商店街周辺の空き家・空きテナントをリノベーションして客室化。夕食・朝食会場は周辺の商店へ、大浴場は銭湯へと、地域と連携することで、まち全体をホテル化するサービ…" at bounding box center [278, 187] width 420 height 56
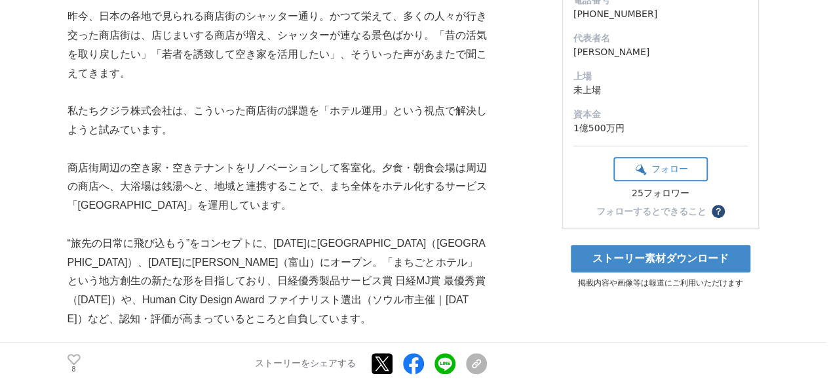
click at [178, 269] on p "“旅先の日常に飛び込もう”をコンセプトに、[DATE]に[GEOGRAPHIC_DATA]（[GEOGRAPHIC_DATA]）、[DATE]に[PERSON…" at bounding box center [278, 281] width 420 height 94
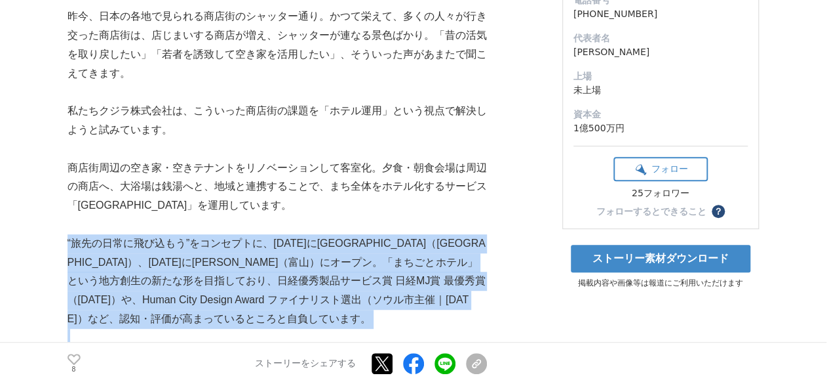
click at [178, 269] on p "“旅先の日常に飛び込もう”をコンセプトに、[DATE]に[GEOGRAPHIC_DATA]（[GEOGRAPHIC_DATA]）、[DATE]に[PERSON…" at bounding box center [278, 281] width 420 height 94
click at [235, 257] on p "“旅先の日常に飛び込もう”をコンセプトに、[DATE]に[GEOGRAPHIC_DATA]（[GEOGRAPHIC_DATA]）、[DATE]に[PERSON…" at bounding box center [278, 281] width 420 height 94
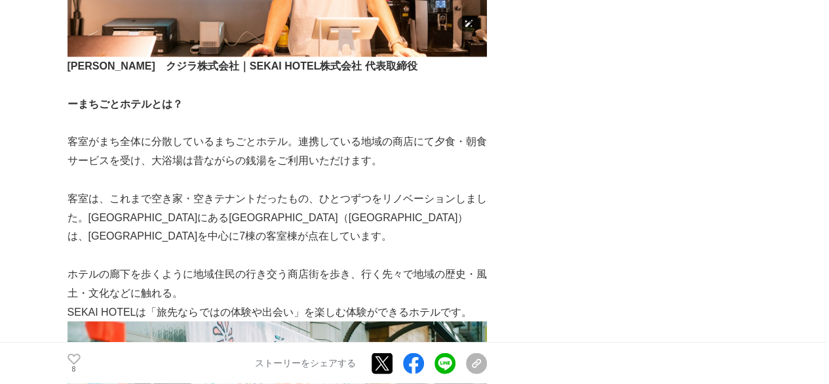
scroll to position [1243, 0]
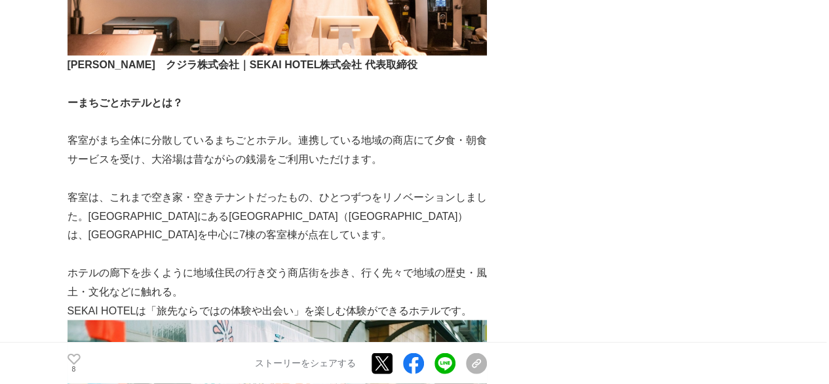
click at [235, 188] on p "客室は、これまで空き家・空きテナントだったもの、ひとつずつをリノベーションしました。[GEOGRAPHIC_DATA]にある[GEOGRAPHIC_DATA]…" at bounding box center [278, 216] width 420 height 56
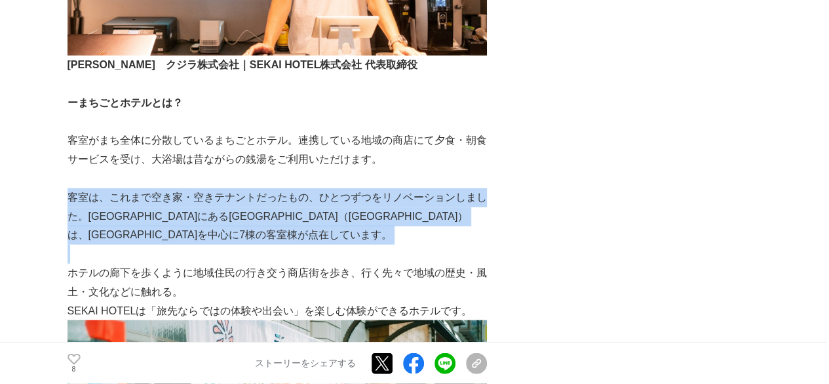
click at [235, 188] on p "客室は、これまで空き家・空きテナントだったもの、ひとつずつをリノベーションしました。[GEOGRAPHIC_DATA]にある[GEOGRAPHIC_DATA]…" at bounding box center [278, 216] width 420 height 56
click at [300, 188] on p "客室は、これまで空き家・空きテナントだったもの、ひとつずつをリノベーションしました。[GEOGRAPHIC_DATA]にある[GEOGRAPHIC_DATA]…" at bounding box center [278, 216] width 420 height 56
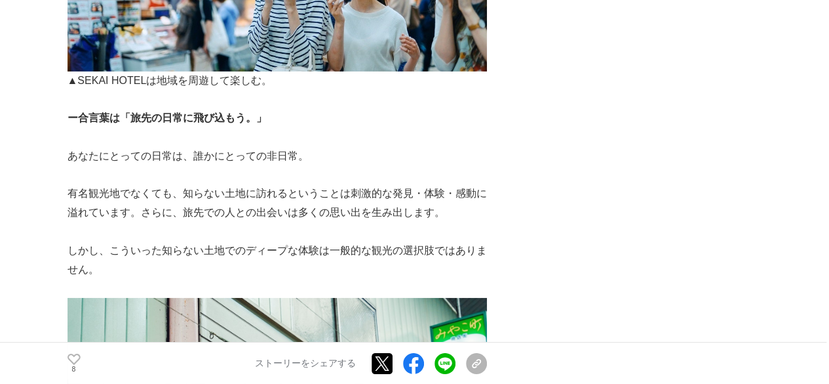
scroll to position [2181, 0]
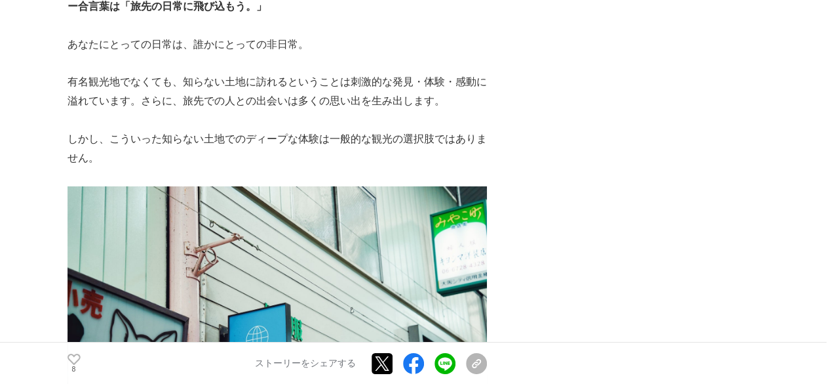
click at [221, 130] on p "しかし、こういった知らない土地でのディープな体験は一般的な観光の選択肢ではありません。" at bounding box center [278, 149] width 420 height 38
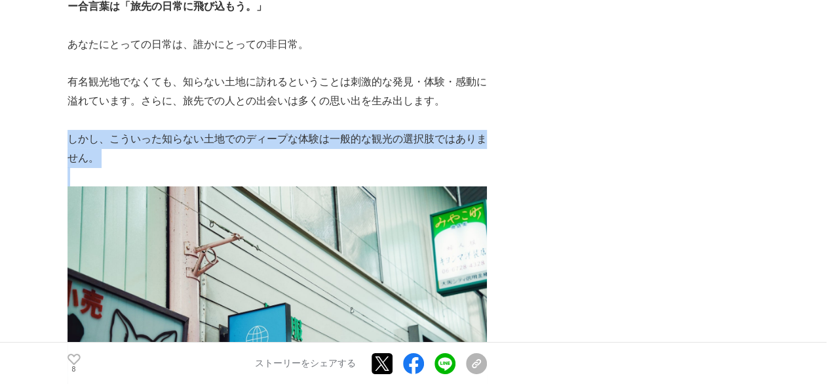
click at [221, 130] on p "しかし、こういった知らない土地でのディープな体験は一般的な観光の選択肢ではありません。" at bounding box center [278, 149] width 420 height 38
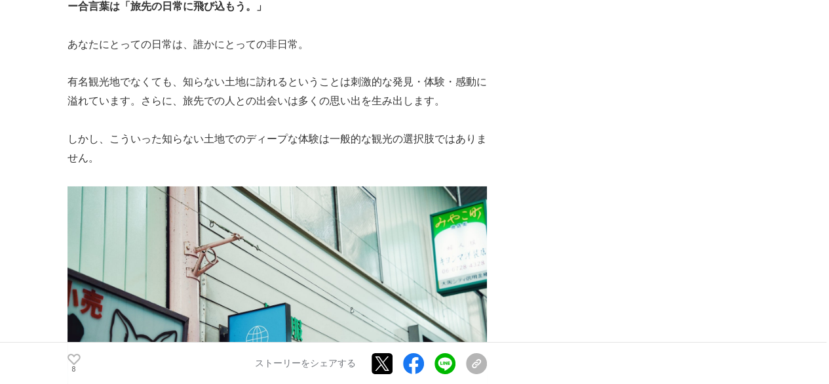
click at [328, 73] on p "有名観光地でなくても、知らない土地に訪れるということは刺激的な発見・体験・感動に溢れています。さらに、旅先での人との出会いは多くの思い出を生み出します。" at bounding box center [278, 92] width 420 height 38
click at [313, 74] on p "有名観光地でなくても、知らない土地に訪れるということは刺激的な発見・体験・感動に溢れています。さらに、旅先での人との出会いは多くの思い出を生み出します。" at bounding box center [278, 92] width 420 height 38
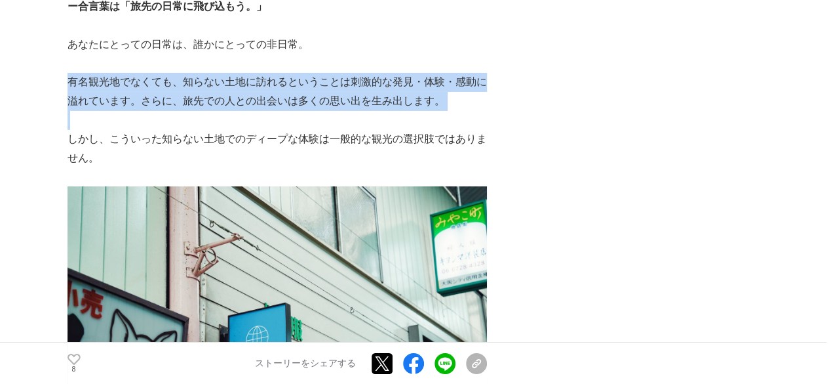
click at [313, 74] on p "有名観光地でなくても、知らない土地に訪れるということは刺激的な発見・体験・感動に溢れています。さらに、旅先での人との出会いは多くの思い出を生み出します。" at bounding box center [278, 92] width 420 height 38
click at [323, 73] on p "有名観光地でなくても、知らない土地に訪れるということは刺激的な発見・体験・感動に溢れています。さらに、旅先での人との出会いは多くの思い出を生み出します。" at bounding box center [278, 92] width 420 height 38
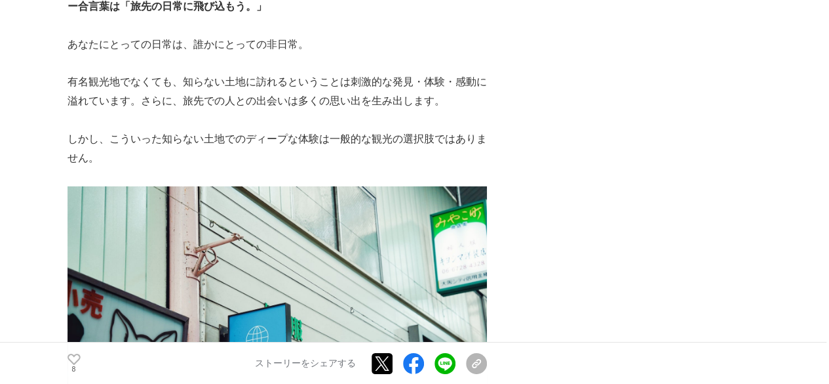
scroll to position [2166, 0]
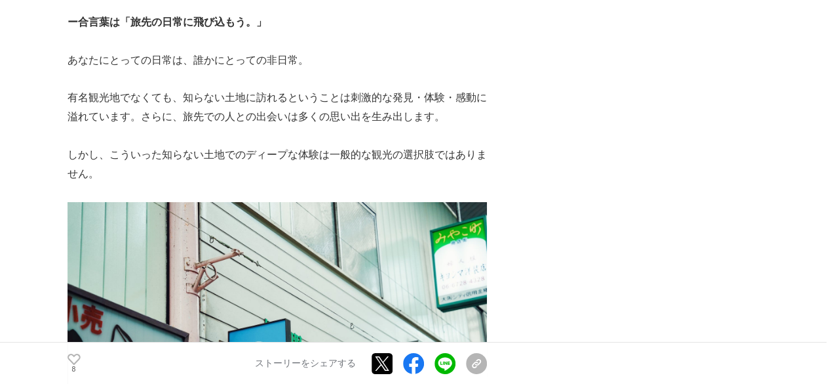
click at [311, 51] on p "あなたにとっての日常は、誰かにとっての非日常。" at bounding box center [278, 60] width 420 height 19
click at [285, 51] on p "あなたにとっての日常は、誰かにとっての非日常。" at bounding box center [278, 60] width 420 height 19
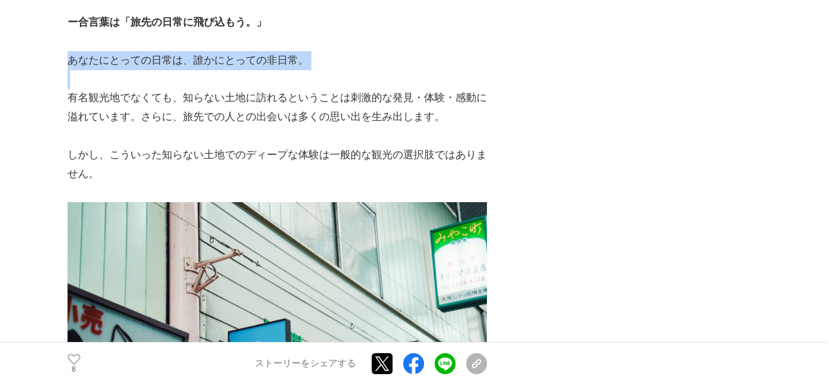
click at [285, 51] on p "あなたにとっての日常は、誰かにとっての非日常。" at bounding box center [278, 60] width 420 height 19
click at [284, 51] on p "あなたにとっての日常は、誰かにとっての非日常。" at bounding box center [278, 60] width 420 height 19
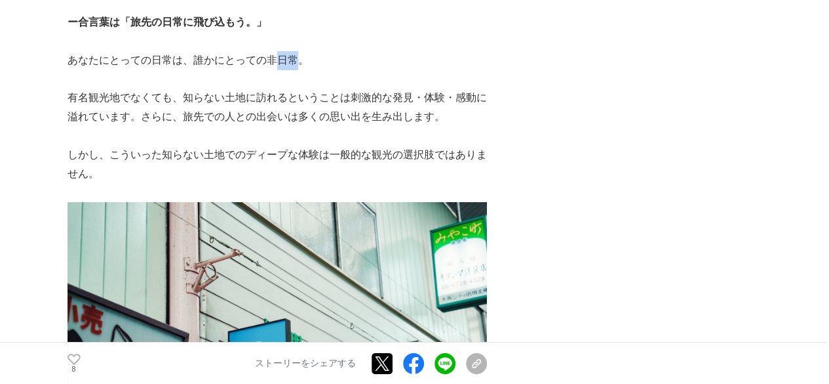
click at [284, 51] on p "あなたにとっての日常は、誰かにとっての非日常。" at bounding box center [278, 60] width 420 height 19
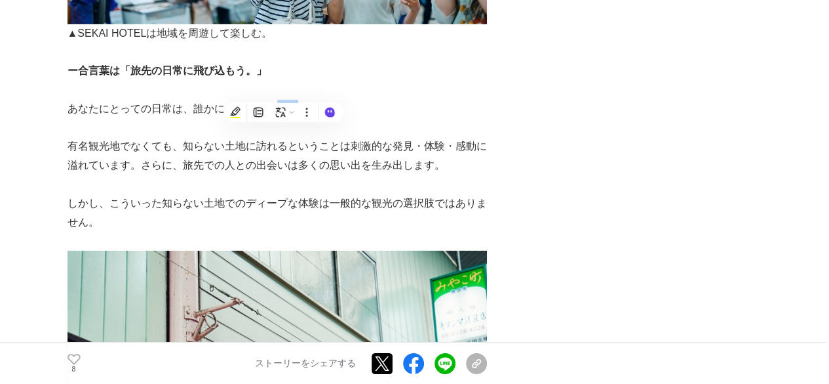
scroll to position [2115, 0]
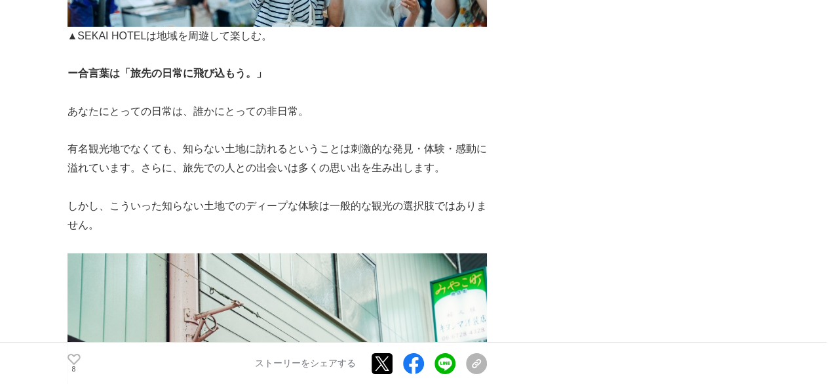
click at [203, 68] on strong "ー合言葉は「旅先の日常に飛び込もう。」" at bounding box center [167, 73] width 199 height 11
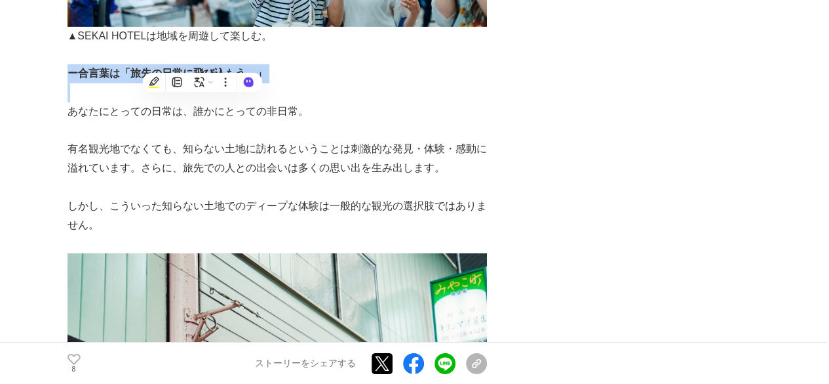
click at [203, 68] on strong "ー合言葉は「旅先の日常に飛び込もう。」" at bounding box center [167, 73] width 199 height 11
click at [270, 64] on p "ー合言葉は「旅先の日常に飛び込もう。」" at bounding box center [278, 73] width 420 height 19
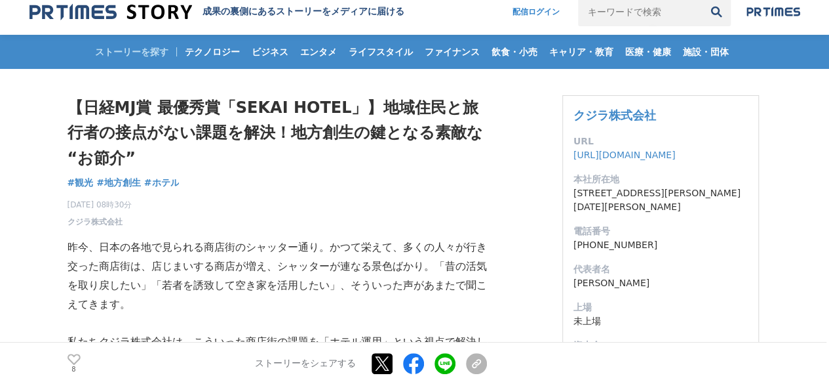
scroll to position [0, 0]
